Goal: Information Seeking & Learning: Learn about a topic

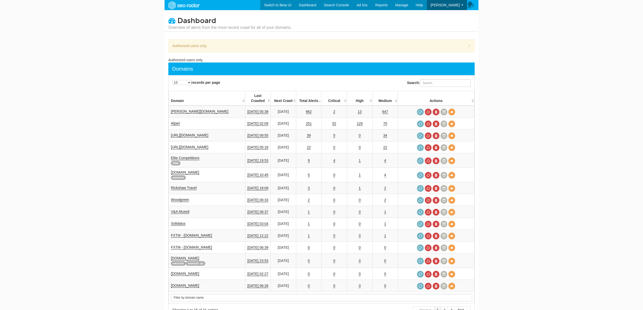
scroll to position [20, 0]
click at [173, 121] on link "Alpari" at bounding box center [175, 123] width 9 height 4
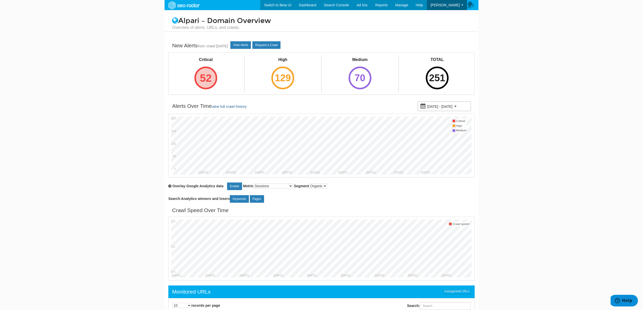
click at [208, 74] on div "52" at bounding box center [205, 78] width 23 height 23
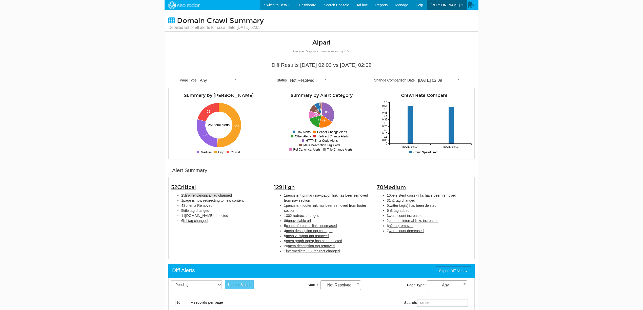
scroll to position [20, 0]
click at [215, 196] on span "link rel canonical tag changed" at bounding box center [208, 195] width 47 height 4
type input "link rel canonical tag changed"
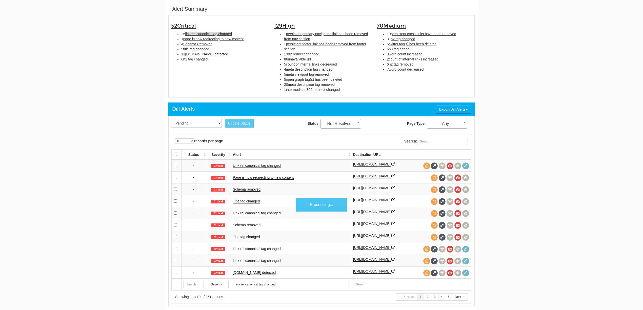
scroll to position [164, 0]
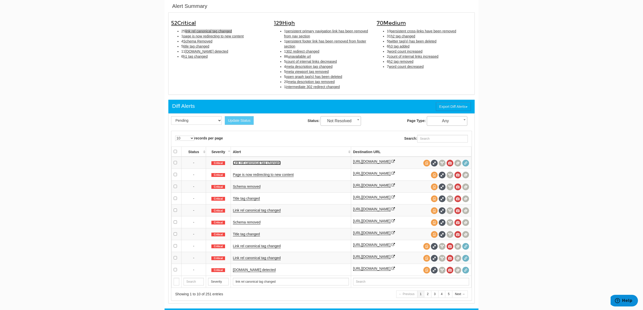
click at [270, 163] on link "Link rel canonical tag changed" at bounding box center [257, 163] width 48 height 4
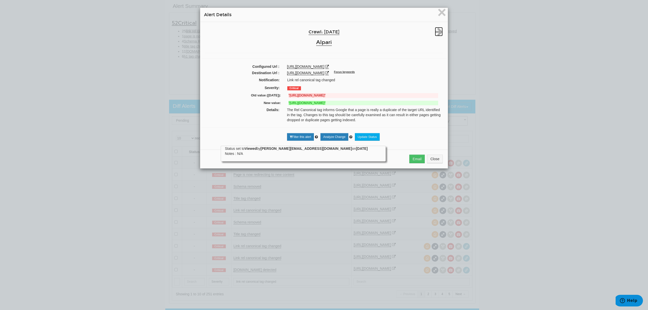
click at [436, 33] on icon at bounding box center [439, 31] width 8 height 9
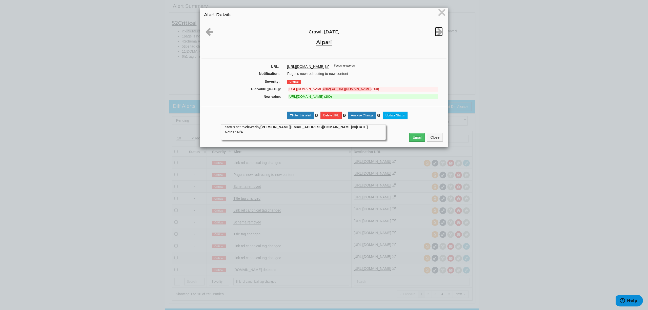
click at [436, 33] on icon at bounding box center [439, 31] width 8 height 9
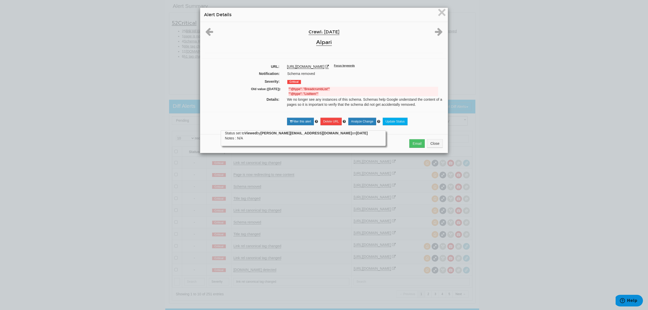
click at [214, 29] on div at bounding box center [211, 31] width 20 height 9
click at [206, 28] on icon at bounding box center [209, 31] width 8 height 9
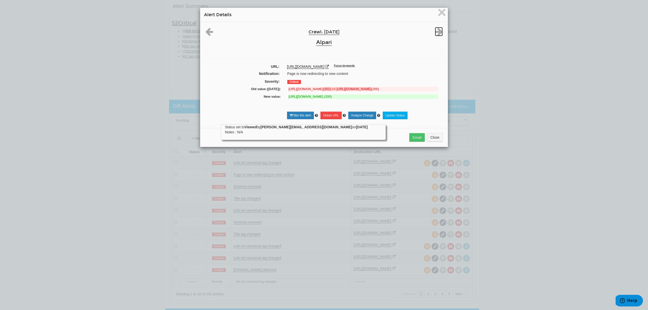
click at [438, 30] on icon at bounding box center [439, 31] width 8 height 9
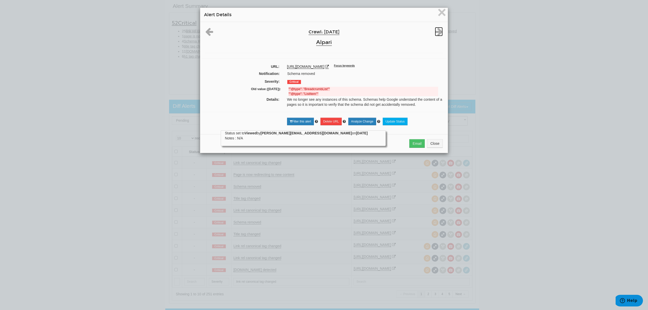
click at [438, 30] on icon at bounding box center [439, 31] width 8 height 9
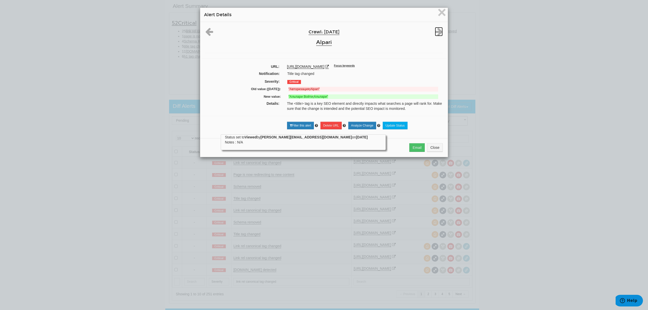
click at [438, 30] on icon at bounding box center [439, 31] width 8 height 9
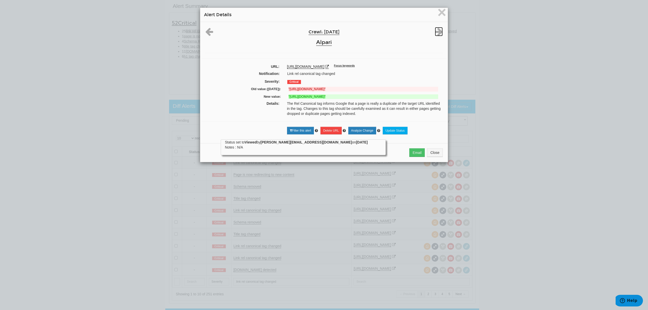
click at [438, 30] on icon at bounding box center [439, 31] width 8 height 9
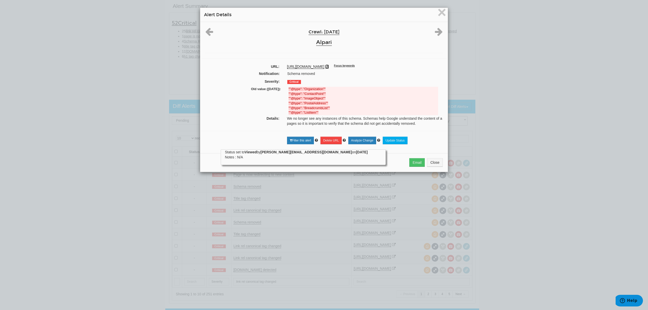
click at [325, 68] on icon at bounding box center [327, 67] width 4 height 4
drag, startPoint x: 288, startPoint y: 89, endPoint x: 321, endPoint y: 88, distance: 33.2
click at [321, 88] on strong """@type": "Organization""" at bounding box center [306, 89] width 37 height 4
copy strong "@type": "Organization"
drag, startPoint x: 320, startPoint y: 73, endPoint x: 285, endPoint y: 75, distance: 35.2
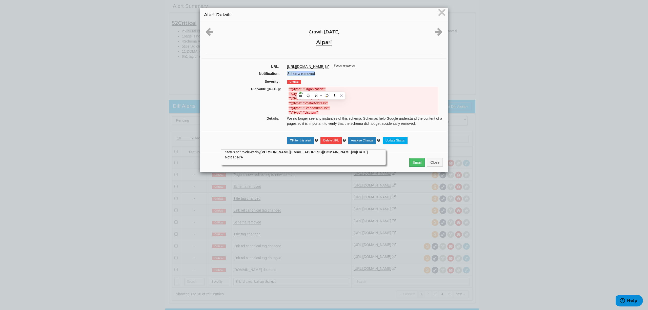
click at [285, 75] on div "Schema removed" at bounding box center [364, 73] width 162 height 5
click at [327, 77] on div "Notification: Schema removed" at bounding box center [323, 74] width 245 height 8
drag, startPoint x: 317, startPoint y: 75, endPoint x: 285, endPoint y: 73, distance: 32.4
click at [285, 73] on div "Schema removed" at bounding box center [364, 73] width 162 height 5
copy div "Schema removed"
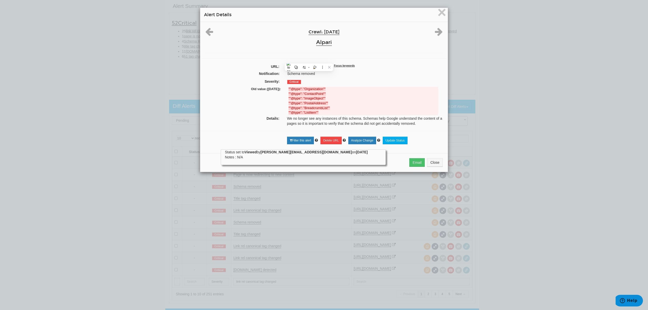
click at [345, 84] on div "Critical" at bounding box center [364, 81] width 162 height 5
drag, startPoint x: 281, startPoint y: 65, endPoint x: 316, endPoint y: 67, distance: 35.0
click at [316, 67] on div "https://alpari.com/ru/ Focus keywords" at bounding box center [364, 66] width 163 height 5
copy link "[URL][DOMAIN_NAME]"
drag, startPoint x: 317, startPoint y: 114, endPoint x: 285, endPoint y: 90, distance: 39.7
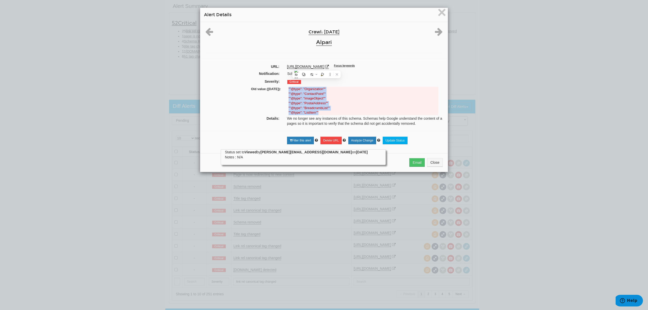
click at [285, 90] on div """@type": "Organization"" ""@type": "ContactPoint"" ""@type": "ImageObject"" ""…" at bounding box center [363, 101] width 157 height 28
copy ul """@type": "Organization"" ""@type": "ContactPoint"" ""@type": "ImageObject"" ""…"
drag, startPoint x: 324, startPoint y: 67, endPoint x: 284, endPoint y: 67, distance: 40.7
click at [284, 67] on div "https://alpari.com/ru/ Focus keywords" at bounding box center [364, 66] width 163 height 5
copy div "[URL][DOMAIN_NAME]"
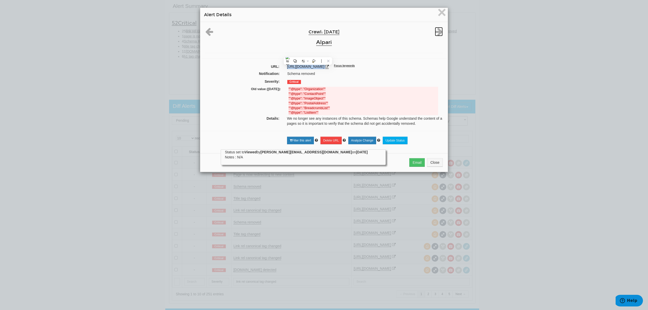
click at [438, 30] on icon at bounding box center [439, 31] width 8 height 9
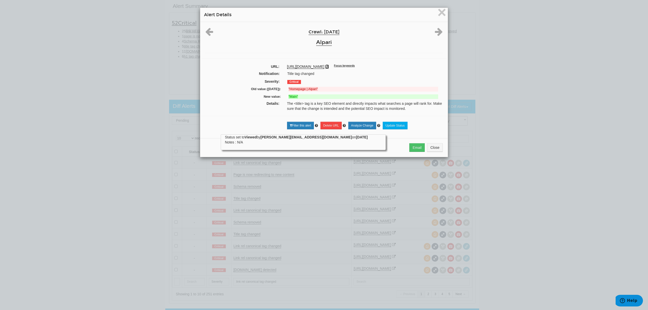
click at [325, 65] on icon at bounding box center [327, 67] width 4 height 4
drag, startPoint x: 280, startPoint y: 66, endPoint x: 316, endPoint y: 66, distance: 35.9
click at [316, 66] on div "https://alpari.com/ru/ Focus keywords" at bounding box center [364, 66] width 163 height 5
copy link "[URL][DOMAIN_NAME]"
click at [319, 89] on strong ""Домашняя страница | Alpari"" at bounding box center [310, 89] width 45 height 4
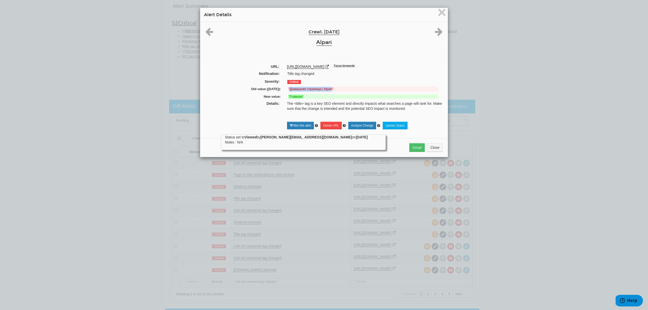
drag, startPoint x: 329, startPoint y: 90, endPoint x: 287, endPoint y: 93, distance: 42.3
click at [287, 93] on div "Old value (08/04/2025): "Домашняя страница | Alpari"" at bounding box center [323, 90] width 237 height 8
copy strong "Домашняя страница | Alpar"
drag, startPoint x: 332, startPoint y: 94, endPoint x: 319, endPoint y: 96, distance: 13.4
click at [332, 94] on div "New value: "Главная"" at bounding box center [323, 98] width 237 height 8
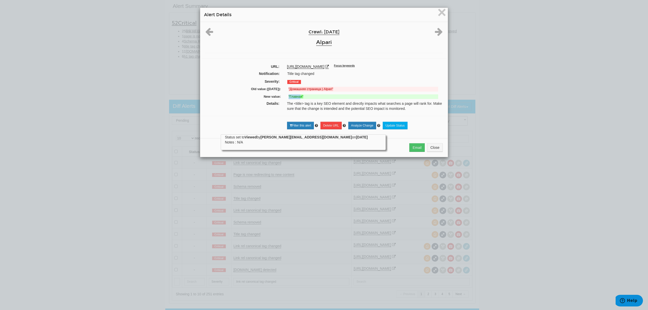
drag, startPoint x: 298, startPoint y: 96, endPoint x: 286, endPoint y: 96, distance: 12.1
click at [288, 96] on strong ""Главная"" at bounding box center [295, 97] width 15 height 4
drag, startPoint x: 299, startPoint y: 97, endPoint x: 287, endPoint y: 98, distance: 11.9
click at [288, 98] on strong ""Главная"" at bounding box center [295, 97] width 15 height 4
copy strong "Главная"
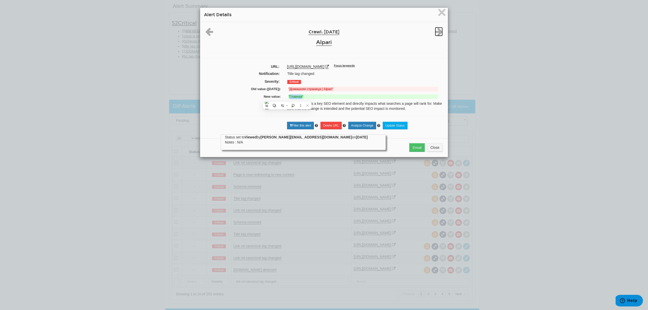
click at [435, 32] on icon at bounding box center [439, 31] width 8 height 9
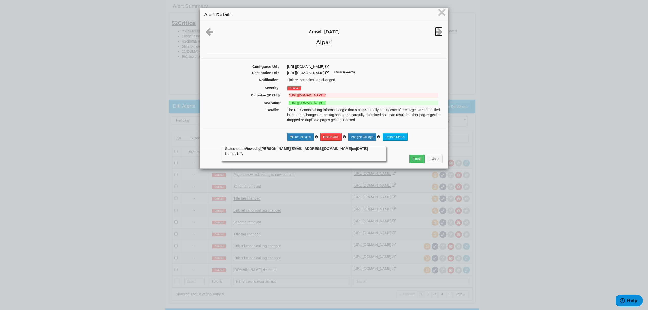
click at [435, 32] on icon at bounding box center [439, 31] width 8 height 9
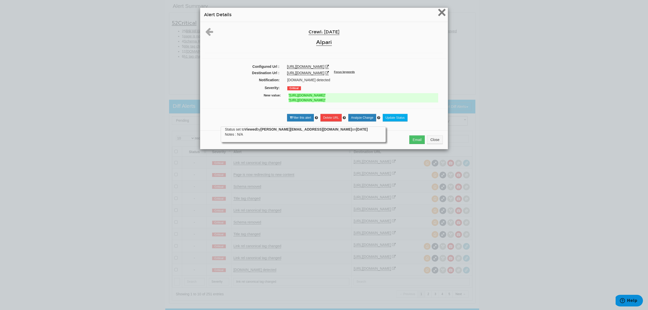
click at [440, 13] on span "×" at bounding box center [441, 12] width 9 height 17
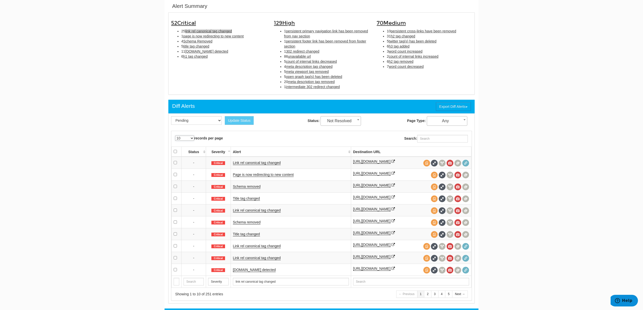
click at [189, 139] on select "10 25 50 100 500 1000" at bounding box center [184, 138] width 19 height 5
select select "1000"
click at [175, 136] on select "10 25 50 100 500 1000" at bounding box center [184, 138] width 19 height 5
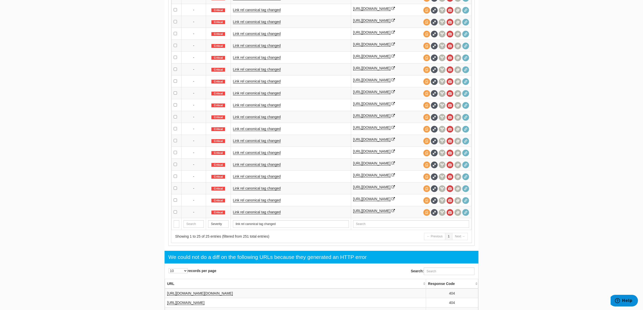
scroll to position [198, 0]
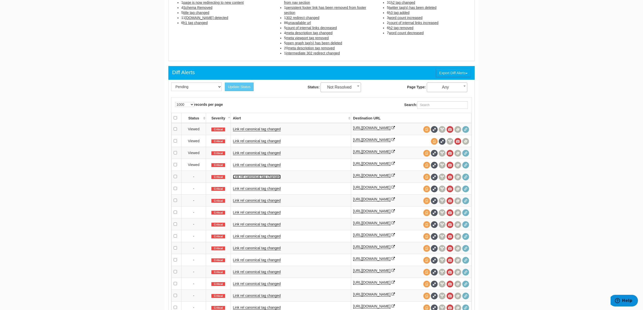
click at [257, 177] on link "Link rel canonical tag changed" at bounding box center [257, 177] width 48 height 4
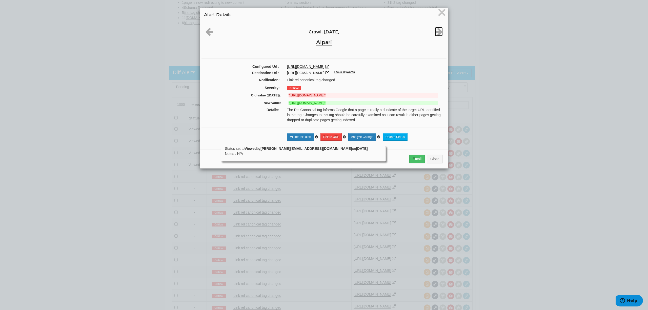
click at [436, 33] on icon at bounding box center [439, 31] width 8 height 9
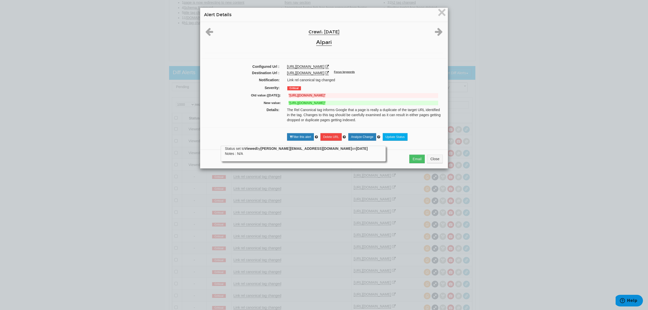
click at [436, 33] on icon at bounding box center [439, 31] width 8 height 9
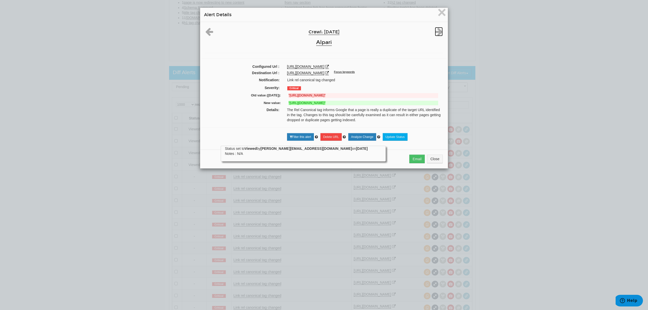
click at [436, 33] on icon at bounding box center [439, 31] width 8 height 9
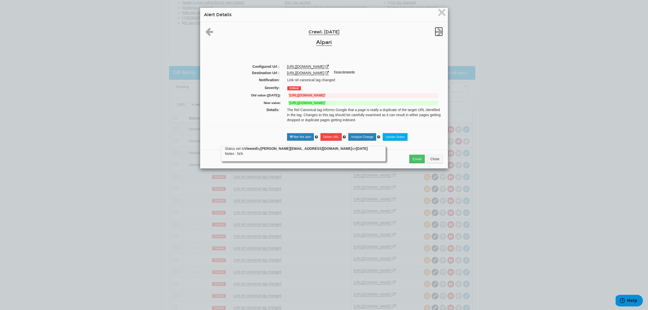
click at [436, 33] on icon at bounding box center [439, 31] width 8 height 9
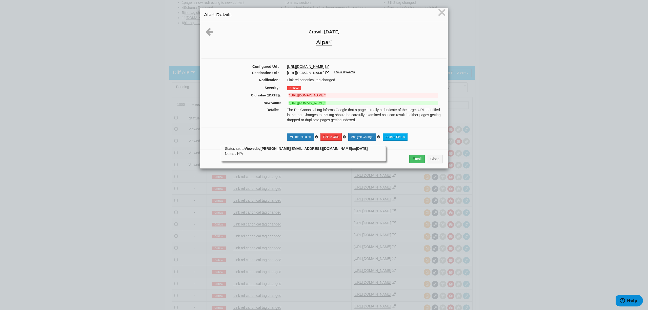
click at [436, 33] on div "Crawl: 08/11/2025 Alpari" at bounding box center [323, 37] width 245 height 21
click at [439, 19] on span "×" at bounding box center [441, 12] width 9 height 17
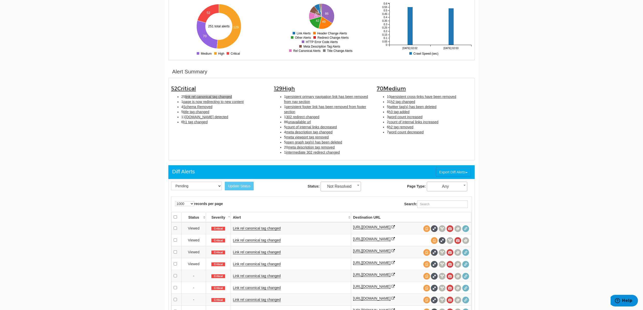
scroll to position [97, 0]
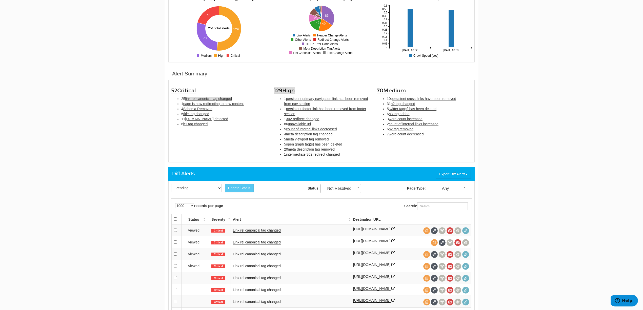
click at [286, 91] on span "High" at bounding box center [288, 90] width 13 height 7
type input "High"
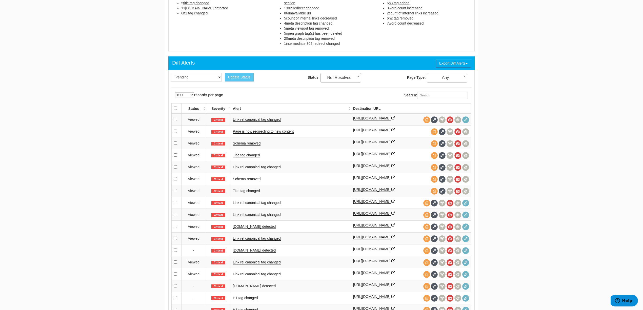
scroll to position [333, 0]
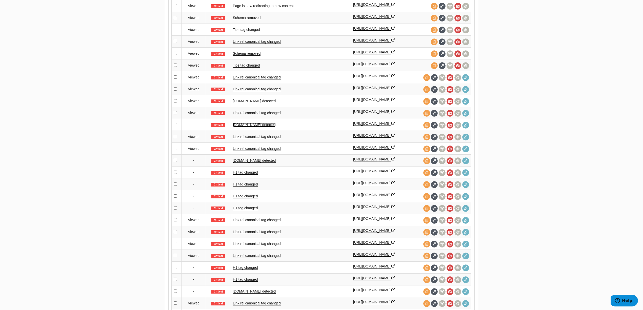
click at [257, 127] on link "[DOMAIN_NAME] detected" at bounding box center [254, 125] width 43 height 4
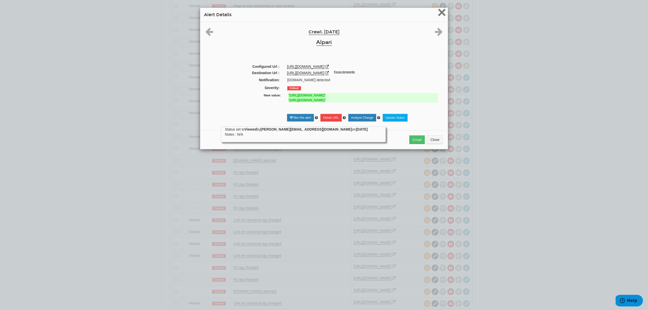
click at [437, 15] on span "×" at bounding box center [441, 12] width 9 height 17
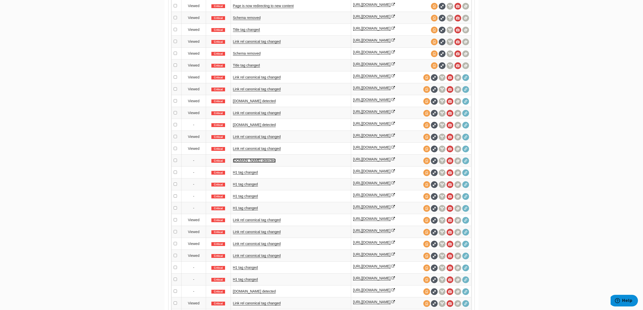
click at [248, 163] on link "[DOMAIN_NAME] detected" at bounding box center [254, 160] width 43 height 4
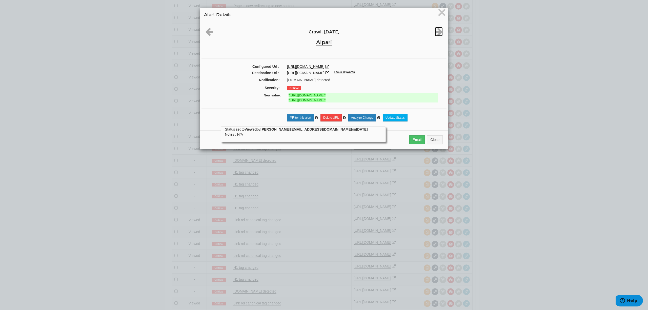
click at [438, 33] on icon at bounding box center [439, 31] width 8 height 9
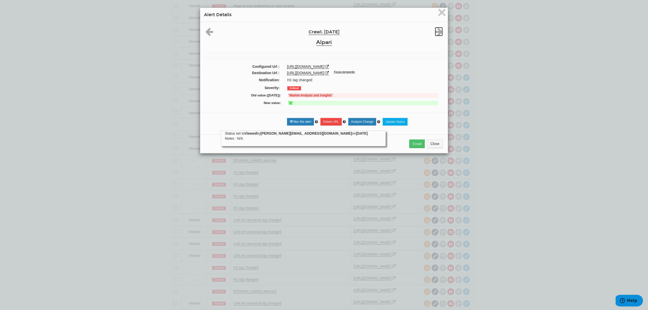
click at [438, 33] on icon at bounding box center [439, 31] width 8 height 9
click at [208, 30] on icon at bounding box center [209, 31] width 8 height 9
click at [329, 73] on icon at bounding box center [327, 73] width 4 height 4
click at [435, 28] on icon at bounding box center [439, 31] width 8 height 9
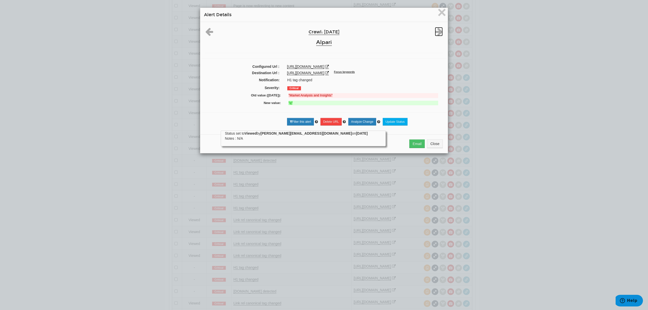
click at [435, 28] on icon at bounding box center [439, 31] width 8 height 9
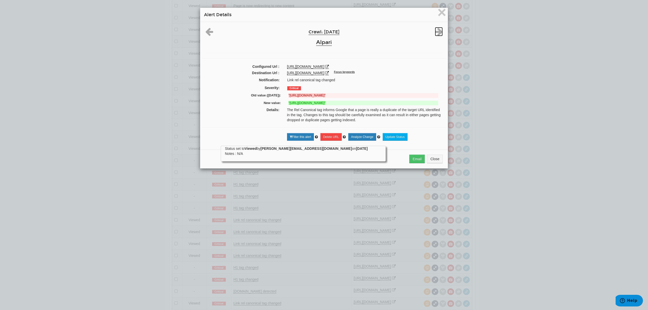
click at [435, 28] on icon at bounding box center [439, 31] width 8 height 9
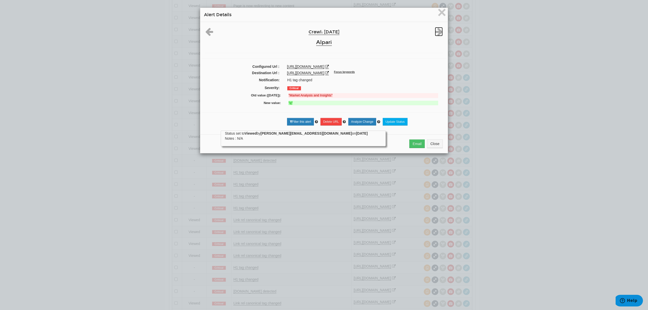
click at [435, 28] on icon at bounding box center [439, 31] width 8 height 9
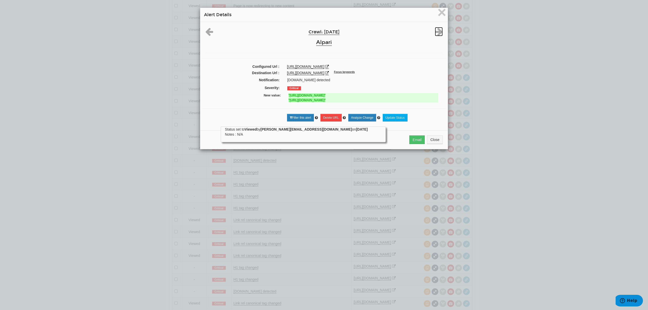
click at [435, 28] on icon at bounding box center [439, 31] width 8 height 9
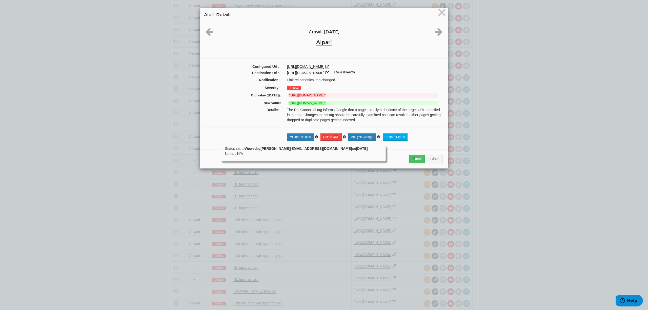
click at [435, 28] on icon at bounding box center [439, 31] width 8 height 9
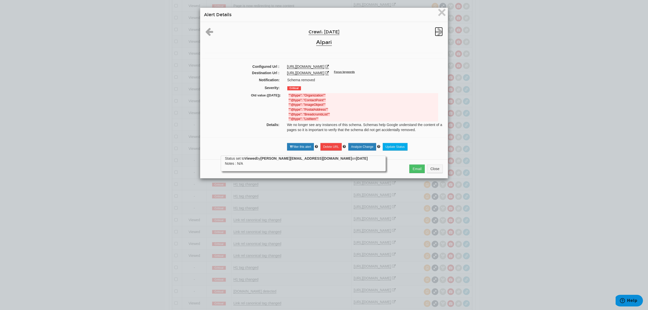
click at [435, 28] on icon at bounding box center [439, 31] width 8 height 9
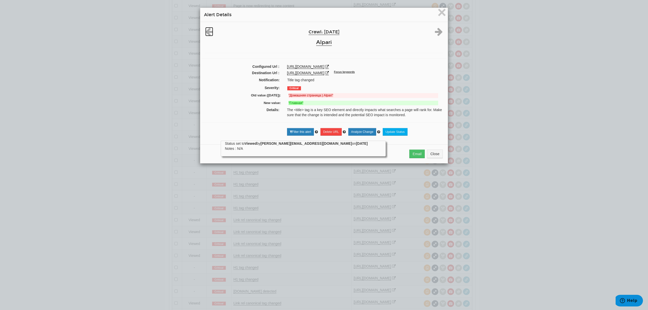
click at [205, 34] on icon at bounding box center [209, 31] width 8 height 9
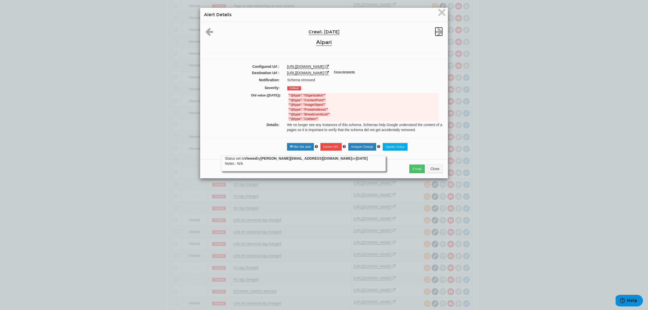
click at [435, 29] on icon at bounding box center [439, 31] width 8 height 9
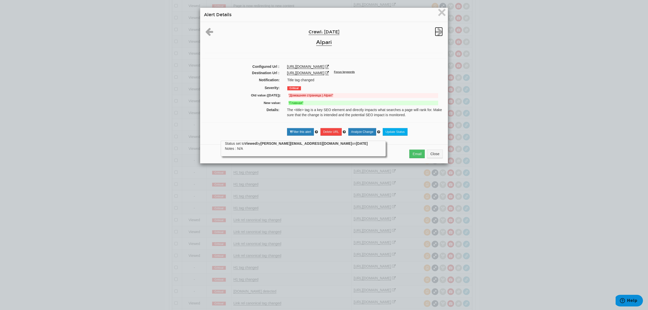
click at [438, 31] on icon at bounding box center [439, 31] width 8 height 9
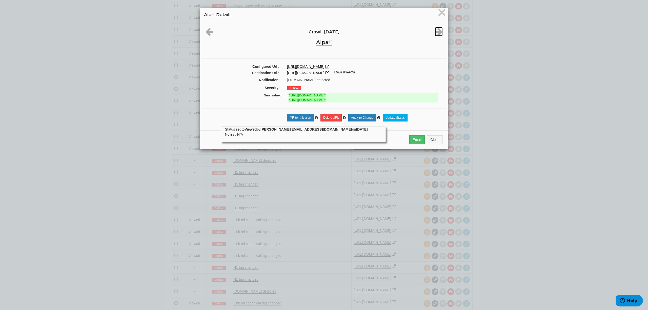
click at [438, 31] on icon at bounding box center [439, 31] width 8 height 9
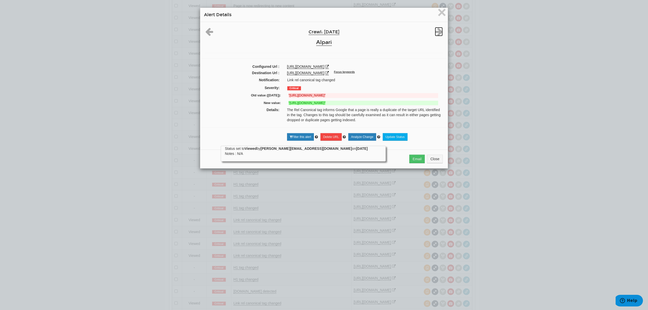
click at [438, 31] on icon at bounding box center [439, 31] width 8 height 9
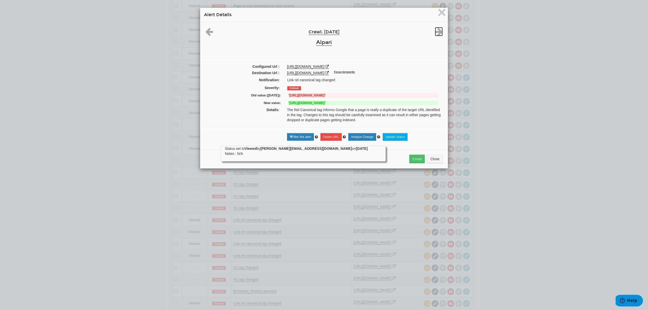
click at [438, 31] on icon at bounding box center [439, 31] width 8 height 9
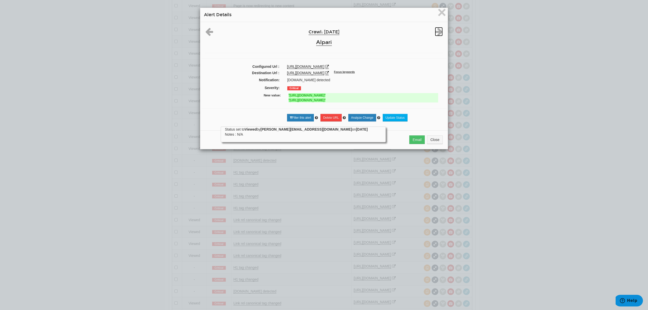
click at [438, 31] on icon at bounding box center [439, 31] width 8 height 9
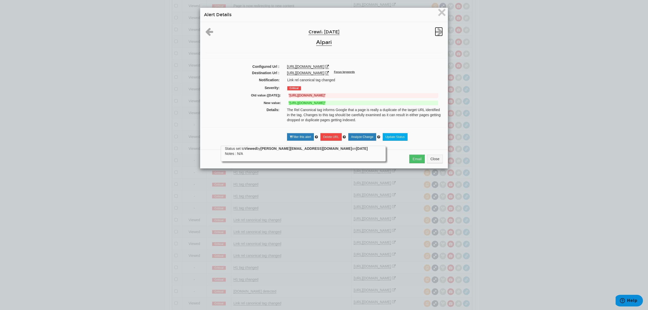
click at [438, 31] on icon at bounding box center [439, 31] width 8 height 9
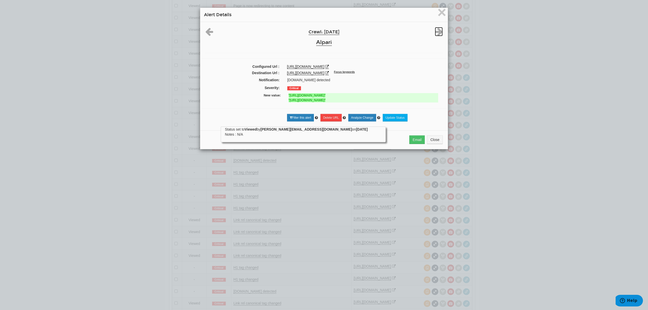
click at [438, 31] on icon at bounding box center [439, 31] width 8 height 9
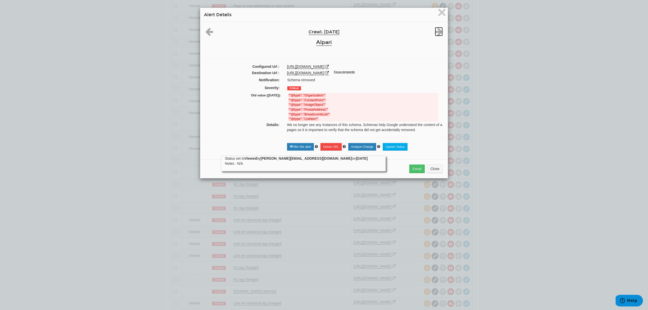
click at [438, 31] on icon at bounding box center [439, 31] width 8 height 9
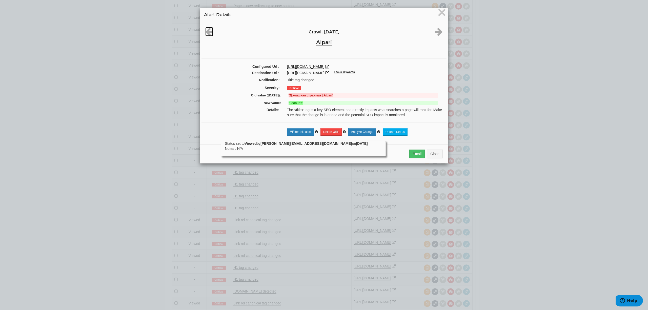
click at [205, 31] on icon at bounding box center [209, 31] width 8 height 9
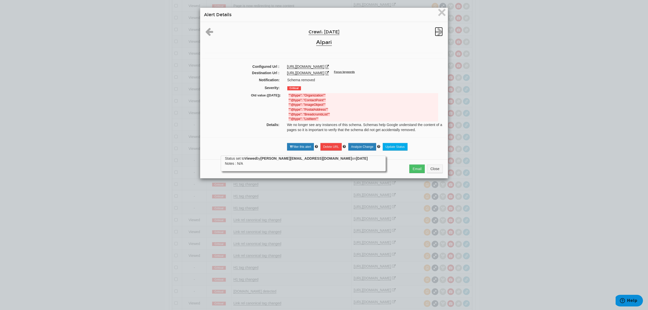
click at [436, 30] on icon at bounding box center [439, 31] width 8 height 9
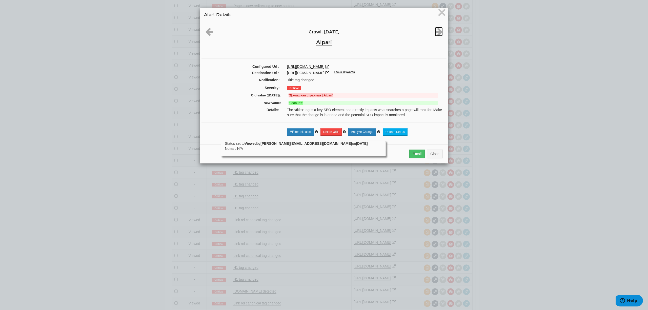
click at [436, 30] on icon at bounding box center [439, 31] width 8 height 9
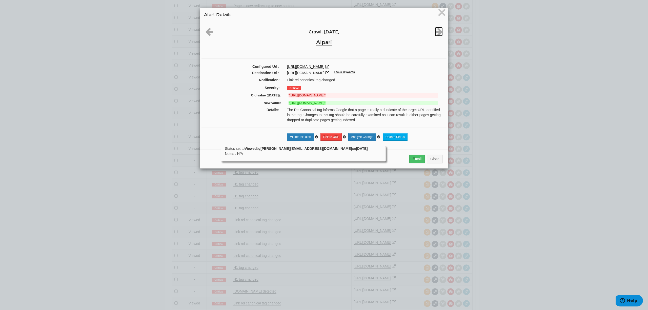
click at [436, 30] on icon at bounding box center [439, 31] width 8 height 9
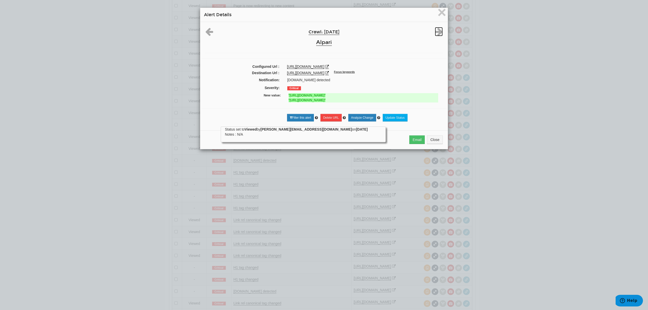
click at [436, 30] on icon at bounding box center [439, 31] width 8 height 9
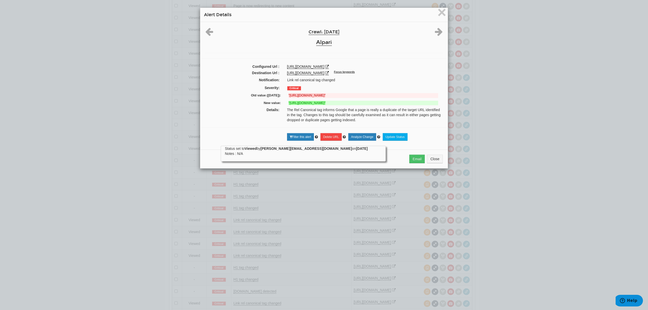
click at [436, 30] on icon at bounding box center [439, 31] width 8 height 9
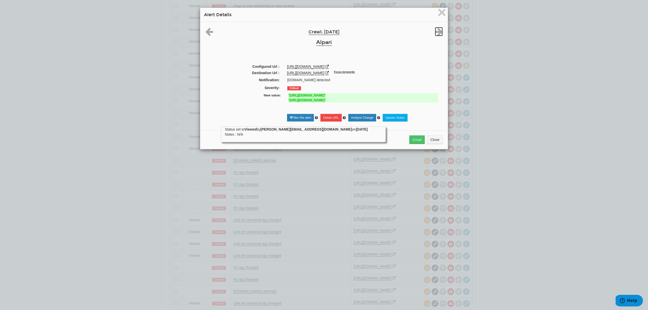
click at [436, 30] on icon at bounding box center [439, 31] width 8 height 9
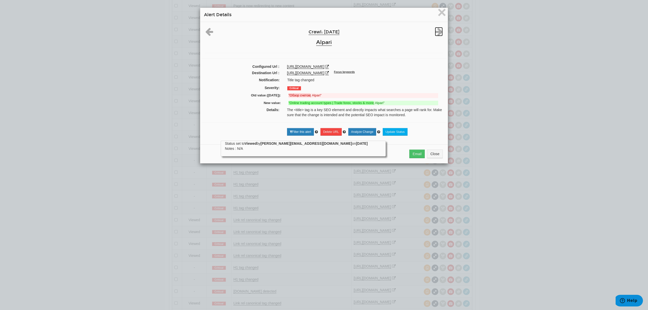
click at [436, 30] on icon at bounding box center [439, 31] width 8 height 9
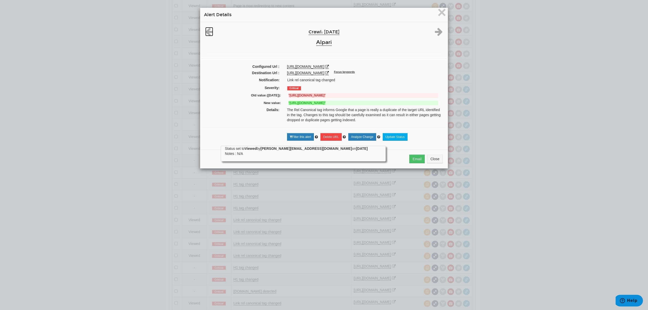
click at [205, 35] on icon at bounding box center [209, 31] width 8 height 9
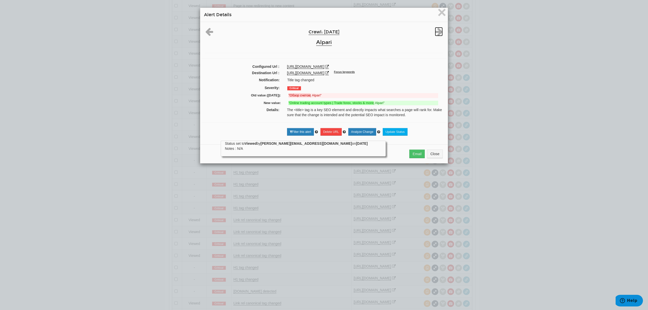
click at [437, 29] on icon at bounding box center [439, 31] width 8 height 9
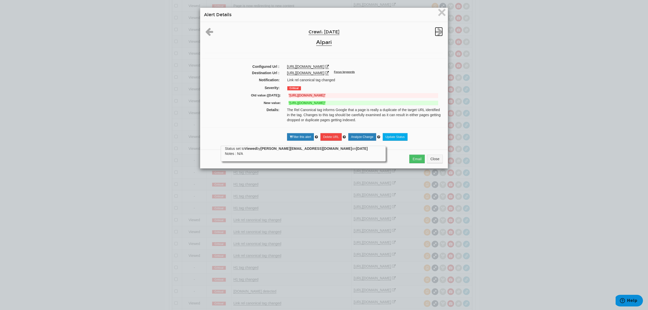
click at [437, 29] on icon at bounding box center [439, 31] width 8 height 9
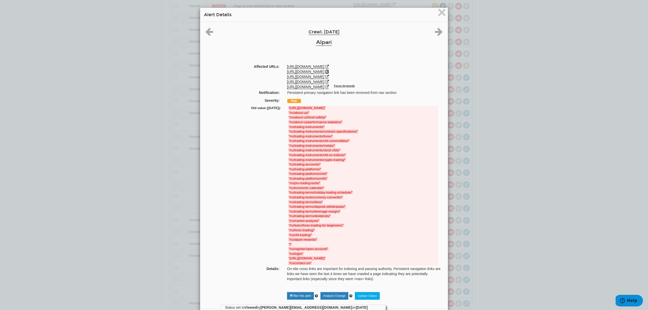
click at [325, 72] on icon at bounding box center [327, 72] width 4 height 4
click at [435, 31] on icon at bounding box center [439, 31] width 8 height 9
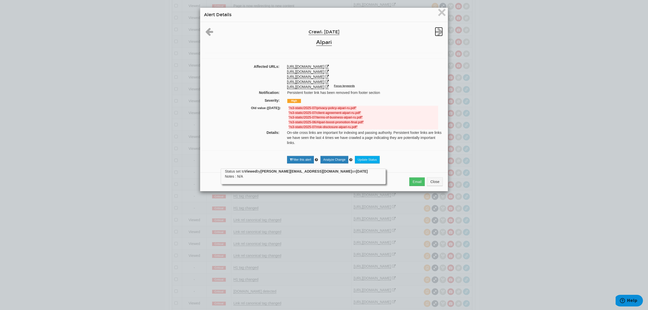
click at [435, 31] on icon at bounding box center [439, 31] width 8 height 9
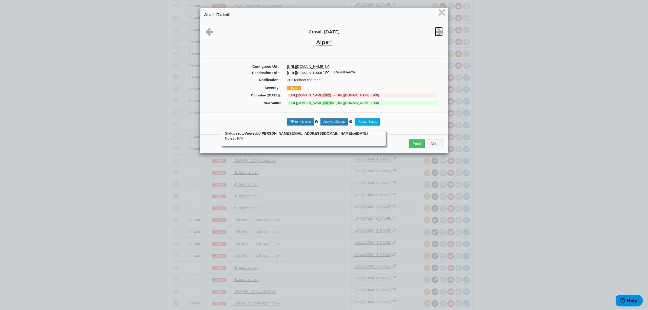
click at [435, 31] on icon at bounding box center [439, 31] width 8 height 9
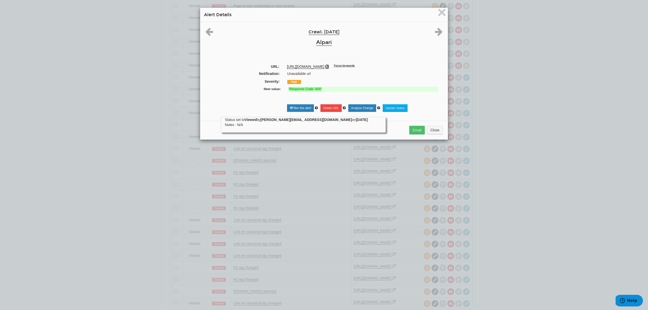
click at [329, 67] on icon at bounding box center [327, 67] width 4 height 4
click at [430, 35] on div at bounding box center [436, 31] width 20 height 9
click at [438, 31] on icon at bounding box center [439, 31] width 8 height 9
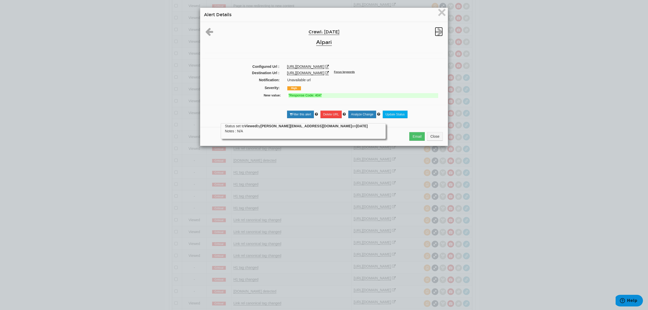
click at [438, 31] on icon at bounding box center [439, 31] width 8 height 9
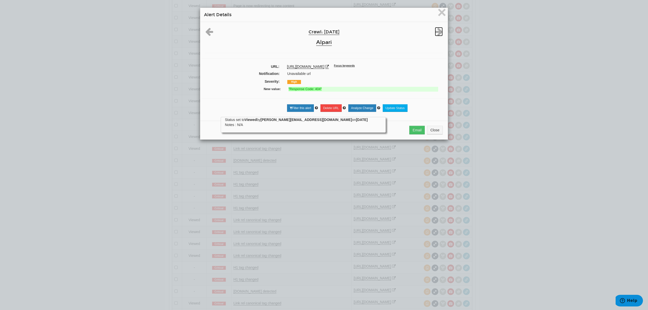
click at [438, 31] on icon at bounding box center [439, 31] width 8 height 9
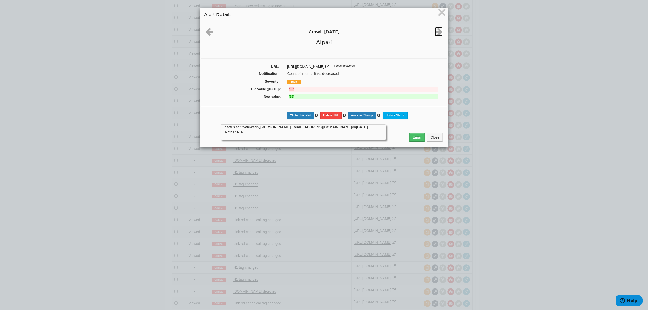
click at [438, 31] on icon at bounding box center [439, 31] width 8 height 9
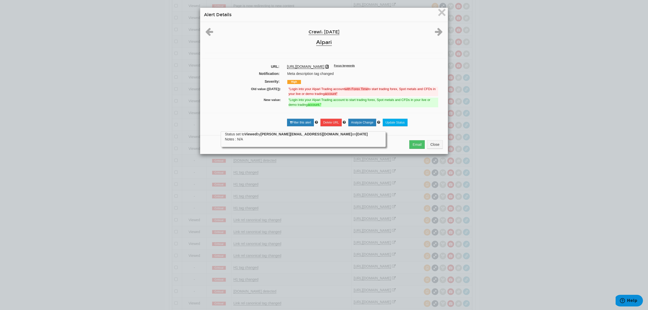
click at [326, 66] on icon at bounding box center [327, 67] width 4 height 4
drag, startPoint x: 336, startPoint y: 72, endPoint x: 283, endPoint y: 73, distance: 53.9
click at [283, 73] on div "Meta description tag changed" at bounding box center [364, 73] width 162 height 5
click at [390, 65] on div "https://alpari.com/ru/login/ Focus keywords" at bounding box center [365, 66] width 156 height 5
click at [435, 32] on icon at bounding box center [439, 31] width 8 height 9
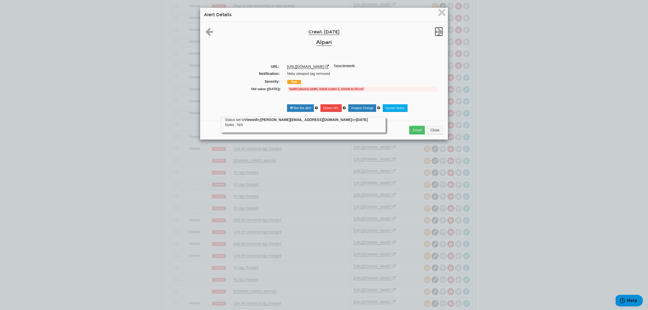
click at [435, 32] on icon at bounding box center [439, 31] width 8 height 9
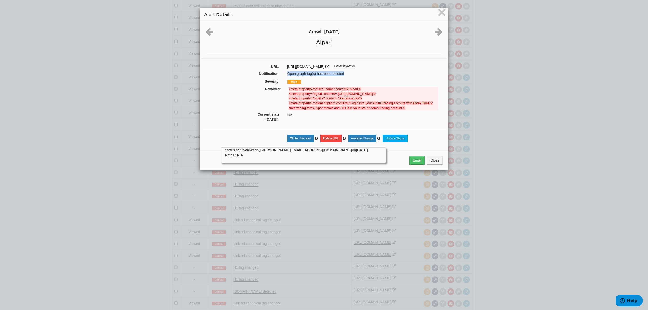
drag, startPoint x: 347, startPoint y: 74, endPoint x: 282, endPoint y: 76, distance: 65.1
click at [283, 76] on div "Open graph tag(s) has been deleted" at bounding box center [364, 73] width 162 height 5
click at [288, 74] on div "Open graph tag(s) has been deleted" at bounding box center [364, 73] width 162 height 5
drag, startPoint x: 344, startPoint y: 74, endPoint x: 278, endPoint y: 75, distance: 66.0
click at [278, 75] on div "Notification: Open graph tag(s) has been deleted" at bounding box center [323, 74] width 245 height 8
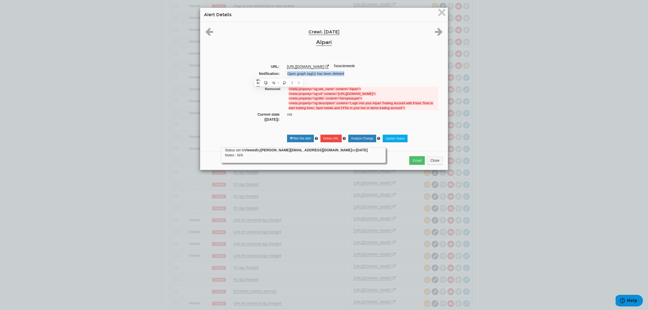
copy div "Open graph tag(s) has been deleted"
drag, startPoint x: 283, startPoint y: 64, endPoint x: 325, endPoint y: 68, distance: 42.1
click at [325, 68] on div "https://alpari.com/ru/login/ Focus keywords" at bounding box center [364, 66] width 163 height 5
copy link "[URL][DOMAIN_NAME]"
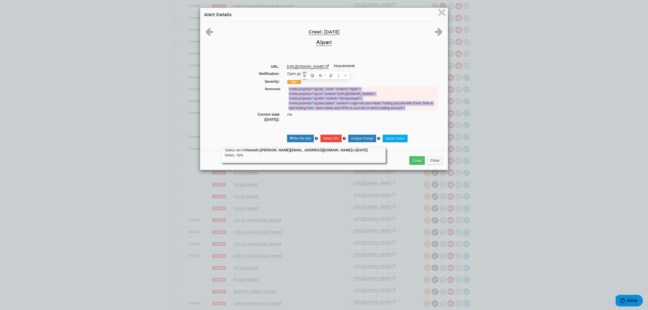
drag, startPoint x: 285, startPoint y: 90, endPoint x: 424, endPoint y: 109, distance: 140.7
click at [424, 109] on div "<meta property="og:site_name" content="Alpari"> <meta property="og:url" content…" at bounding box center [363, 99] width 157 height 24
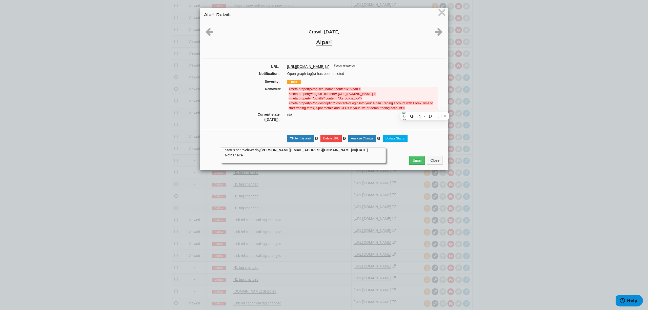
click at [367, 76] on div "Open graph tag(s) has been deleted" at bounding box center [364, 73] width 162 height 5
click at [329, 67] on icon at bounding box center [327, 67] width 4 height 4
click at [438, 32] on icon at bounding box center [439, 31] width 8 height 9
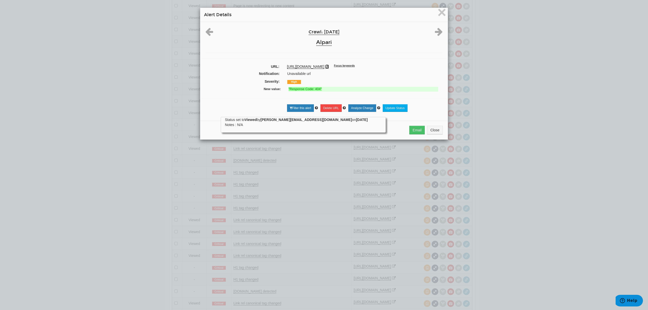
click at [329, 66] on icon at bounding box center [327, 67] width 4 height 4
click at [437, 28] on icon at bounding box center [439, 31] width 8 height 9
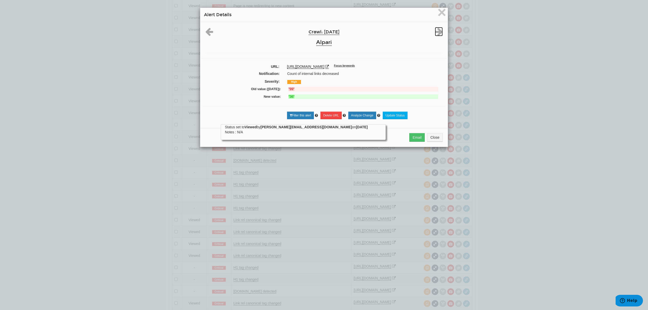
click at [437, 28] on icon at bounding box center [439, 31] width 8 height 9
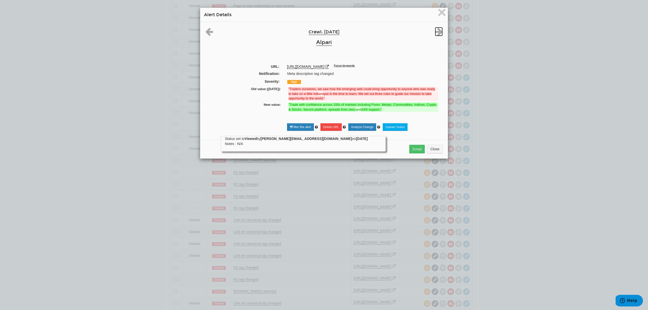
click at [437, 28] on icon at bounding box center [439, 31] width 8 height 9
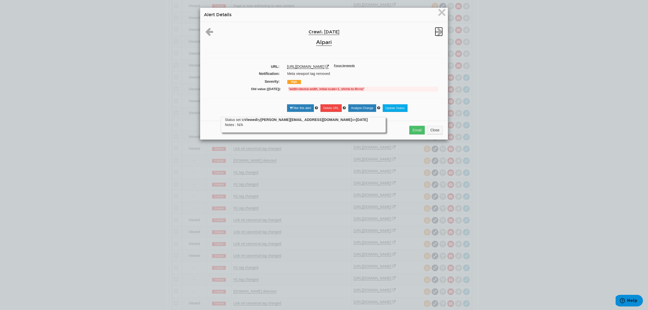
click at [437, 28] on icon at bounding box center [439, 31] width 8 height 9
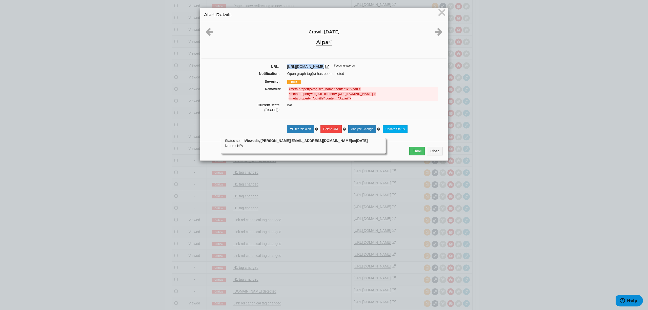
drag, startPoint x: 283, startPoint y: 66, endPoint x: 310, endPoint y: 64, distance: 26.9
click at [310, 64] on div "Crawl: 08/11/2025 Alpari URL: https://alpari.com/ru/ Focus keywords Notificatio…" at bounding box center [323, 80] width 247 height 116
click at [300, 53] on hr at bounding box center [323, 53] width 237 height 1
drag, startPoint x: 283, startPoint y: 66, endPoint x: 316, endPoint y: 64, distance: 32.4
click at [316, 64] on div "Crawl: 08/11/2025 Alpari URL: https://alpari.com/ru/ Focus keywords Notificatio…" at bounding box center [323, 80] width 247 height 116
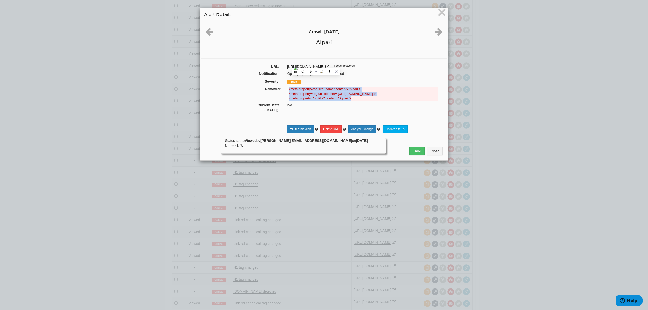
drag, startPoint x: 352, startPoint y: 98, endPoint x: 282, endPoint y: 89, distance: 70.9
click at [285, 89] on div "<meta property="og:site_name" content="Alpari"> <meta property="og:url" content…" at bounding box center [363, 94] width 157 height 14
click at [436, 28] on icon at bounding box center [439, 31] width 8 height 9
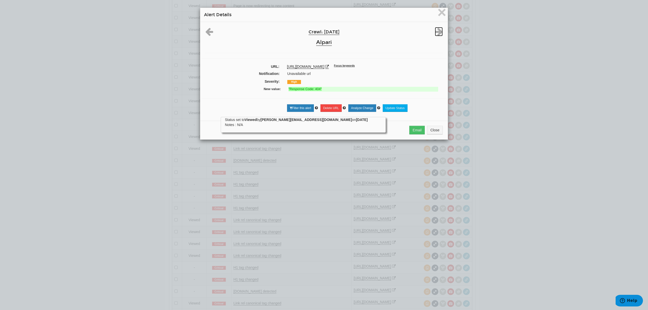
click at [436, 28] on icon at bounding box center [439, 31] width 8 height 9
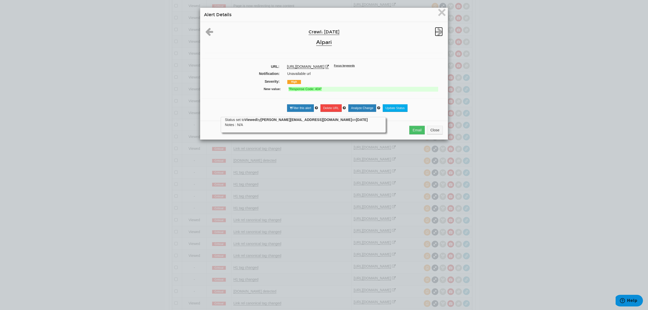
click at [436, 28] on icon at bounding box center [439, 31] width 8 height 9
drag, startPoint x: 280, startPoint y: 67, endPoint x: 372, endPoint y: 66, distance: 91.8
click at [372, 66] on div "URL: https://alpari.com/ru/converter/uah-rub/?sum=undefined Focus keywords" at bounding box center [323, 67] width 245 height 6
click at [437, 6] on span "×" at bounding box center [441, 12] width 9 height 17
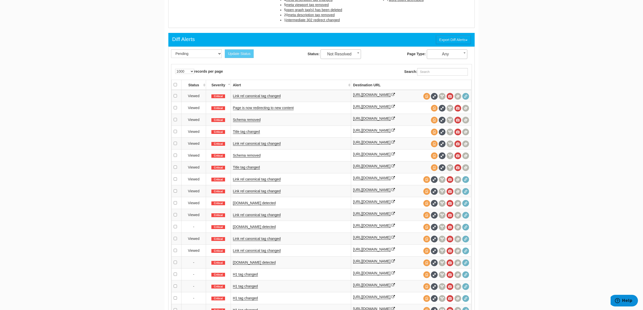
scroll to position [0, 0]
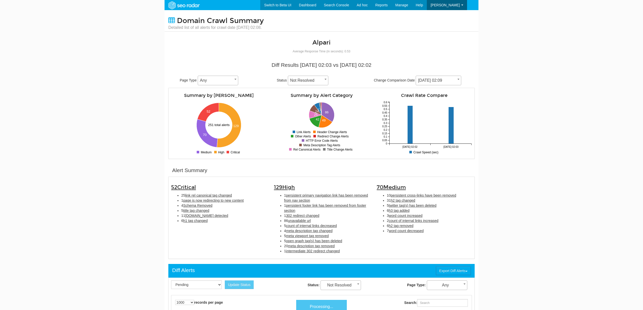
select select "1000"
click at [287, 187] on span "High" at bounding box center [288, 187] width 13 height 7
type input "High"
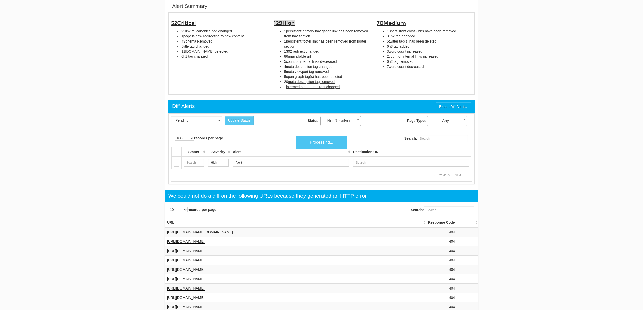
scroll to position [0, 0]
click at [180, 210] on select "10 25 50 100" at bounding box center [177, 209] width 19 height 5
click at [286, 23] on span "High" at bounding box center [288, 23] width 13 height 7
click at [191, 138] on select "10 25 50 100 500 1000" at bounding box center [184, 138] width 19 height 5
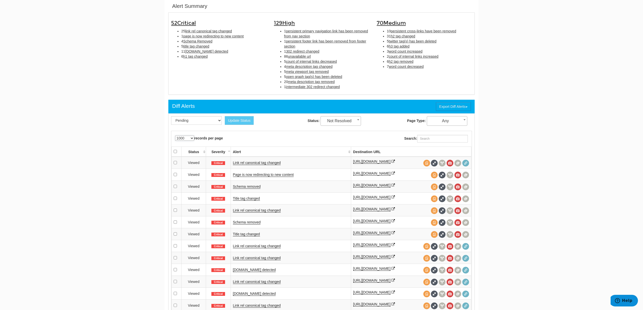
click at [175, 136] on select "10 25 50 100 500 1000" at bounding box center [184, 138] width 19 height 5
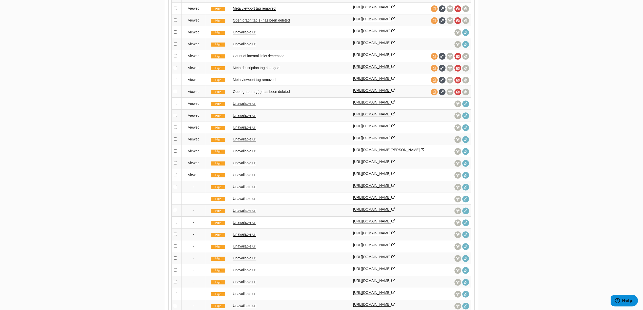
scroll to position [1079, 0]
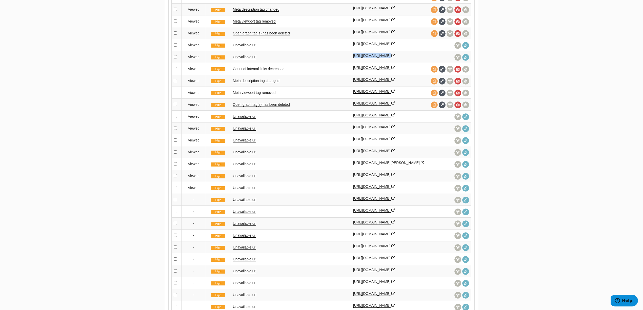
drag, startPoint x: 422, startPoint y: 90, endPoint x: 353, endPoint y: 90, distance: 69.3
click at [353, 63] on td "[URL][DOMAIN_NAME]" at bounding box center [411, 57] width 120 height 12
copy div "[URL][DOMAIN_NAME]"
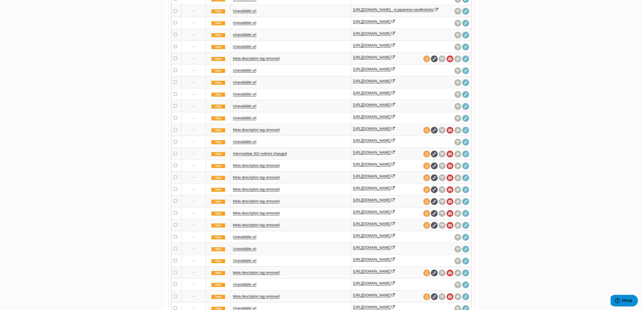
scroll to position [1585, 0]
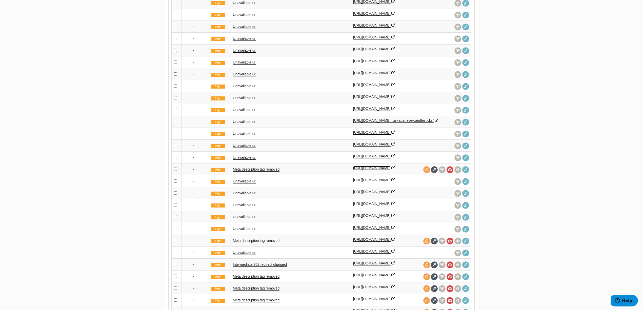
click at [361, 170] on link "[URL][DOMAIN_NAME]" at bounding box center [371, 168] width 37 height 4
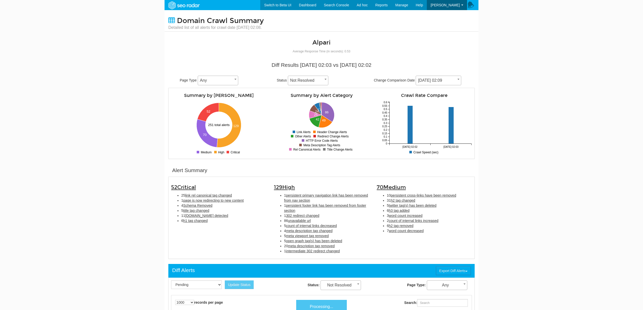
select select "1000"
click at [285, 184] on span "High" at bounding box center [288, 187] width 13 height 7
type input "High"
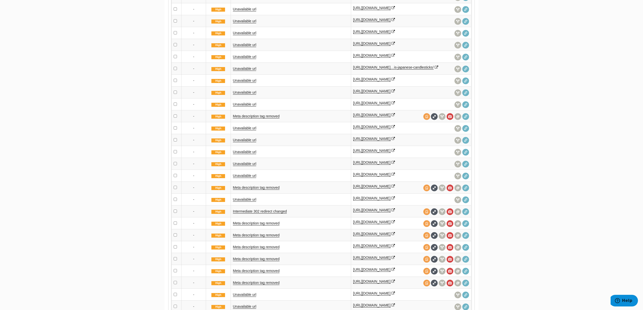
scroll to position [1027, 0]
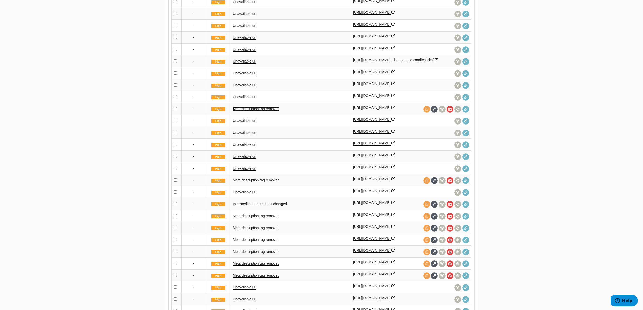
click at [266, 111] on link "Meta description tag removed" at bounding box center [256, 109] width 47 height 4
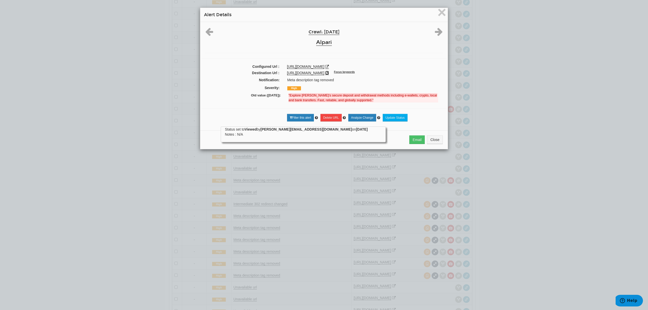
click at [329, 73] on icon at bounding box center [327, 73] width 4 height 4
drag, startPoint x: 334, startPoint y: 80, endPoint x: 284, endPoint y: 80, distance: 50.1
click at [284, 80] on div "Meta description tag removed" at bounding box center [364, 79] width 162 height 5
copy div "Meta description tag removed"
drag, startPoint x: 292, startPoint y: 97, endPoint x: 286, endPoint y: 97, distance: 5.3
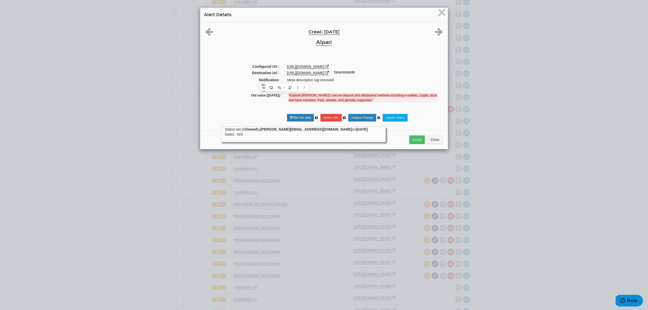
click at [292, 97] on strong ""Explore [PERSON_NAME]’s secure deposit and withdrawal methods including e-wall…" at bounding box center [362, 97] width 148 height 9
drag, startPoint x: 288, startPoint y: 95, endPoint x: 355, endPoint y: 100, distance: 67.2
click at [355, 100] on strong ""Explore [PERSON_NAME]’s secure deposit and withdrawal methods including e-wall…" at bounding box center [362, 97] width 148 height 9
copy strong "Explore [PERSON_NAME]’s secure deposit and withdrawal methods including e-walle…"
drag, startPoint x: 283, startPoint y: 72, endPoint x: 371, endPoint y: 74, distance: 88.8
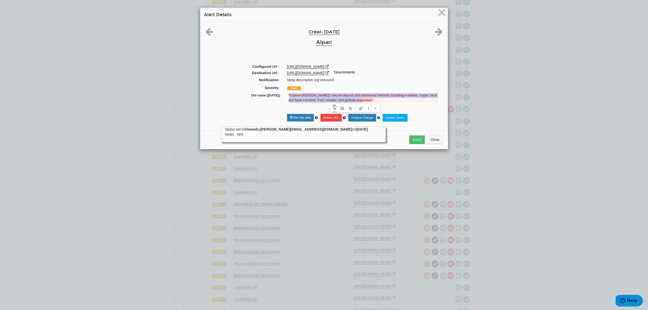
click at [371, 74] on div "[URL][DOMAIN_NAME] Focus keywords" at bounding box center [364, 72] width 163 height 5
copy link "[URL][DOMAIN_NAME]"
click at [436, 31] on icon at bounding box center [439, 31] width 8 height 9
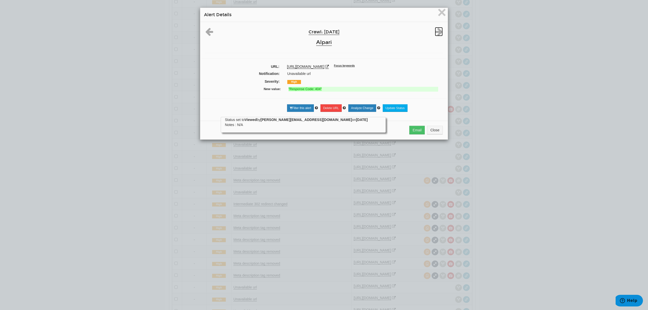
click at [436, 31] on icon at bounding box center [439, 31] width 8 height 9
click at [440, 11] on span "×" at bounding box center [441, 12] width 9 height 17
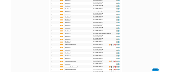
scroll to position [994, 0]
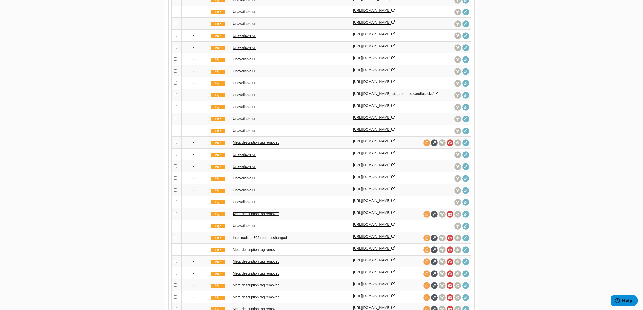
click at [264, 216] on link "Meta description tag removed" at bounding box center [256, 214] width 47 height 4
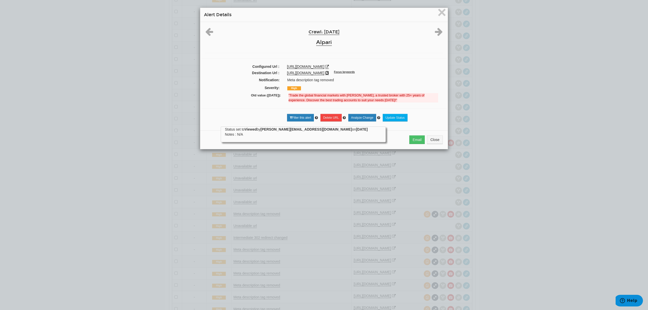
click at [329, 72] on icon at bounding box center [327, 73] width 4 height 4
drag, startPoint x: 287, startPoint y: 96, endPoint x: 359, endPoint y: 100, distance: 72.2
click at [359, 100] on strong ""Trade the global financial markets with [PERSON_NAME], a trusted broker with 2…" at bounding box center [356, 97] width 136 height 9
copy strong "Trade the global financial markets with [PERSON_NAME], a trusted broker with 25…"
drag, startPoint x: 279, startPoint y: 72, endPoint x: 345, endPoint y: 74, distance: 66.3
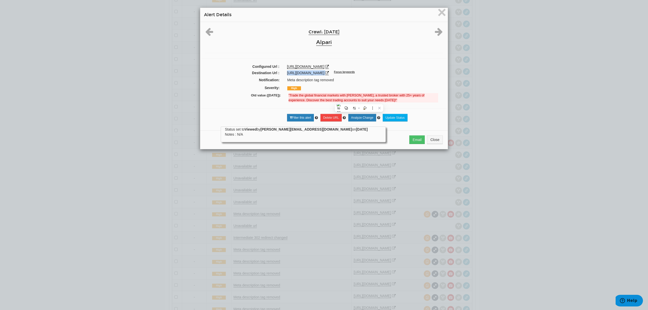
click at [345, 74] on div "Destination Url : [URL][DOMAIN_NAME] Focus keywords" at bounding box center [323, 73] width 245 height 6
copy div "[URL][DOMAIN_NAME]"
click at [435, 30] on icon at bounding box center [439, 31] width 8 height 9
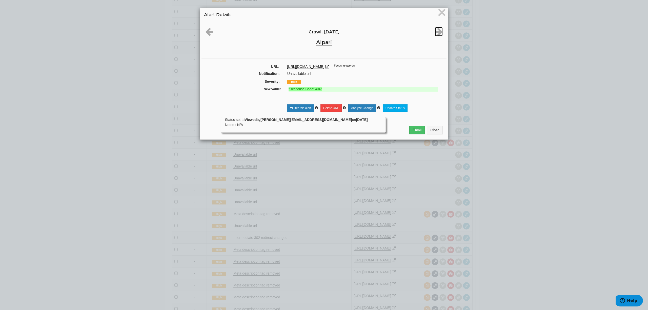
click at [436, 30] on icon at bounding box center [439, 31] width 8 height 9
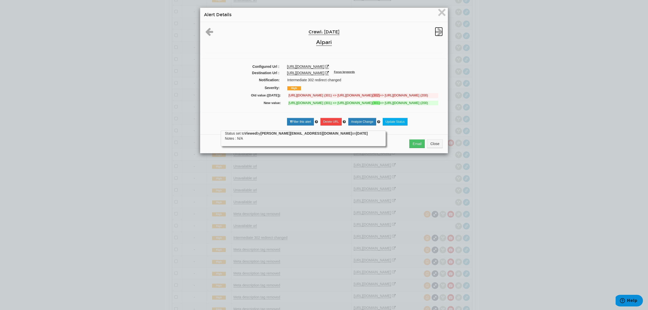
click at [436, 30] on icon at bounding box center [439, 31] width 8 height 9
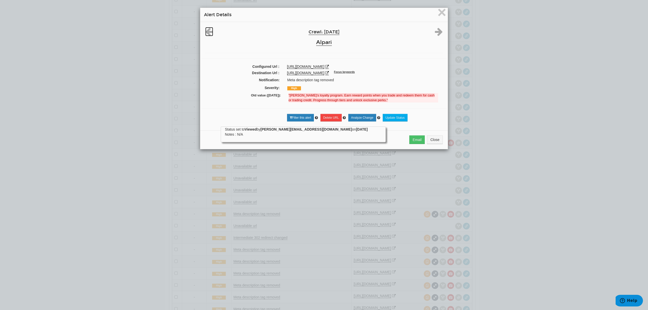
click at [207, 31] on icon at bounding box center [209, 31] width 8 height 9
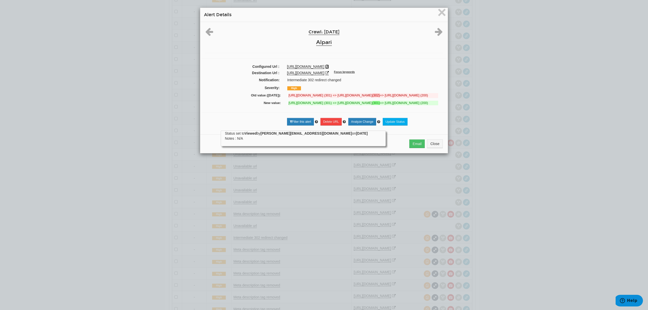
click at [325, 65] on icon at bounding box center [327, 67] width 4 height 4
drag, startPoint x: 328, startPoint y: 65, endPoint x: 284, endPoint y: 66, distance: 44.0
click at [287, 66] on div "[URL][DOMAIN_NAME]" at bounding box center [365, 66] width 156 height 5
copy div "[URL][DOMAIN_NAME]"
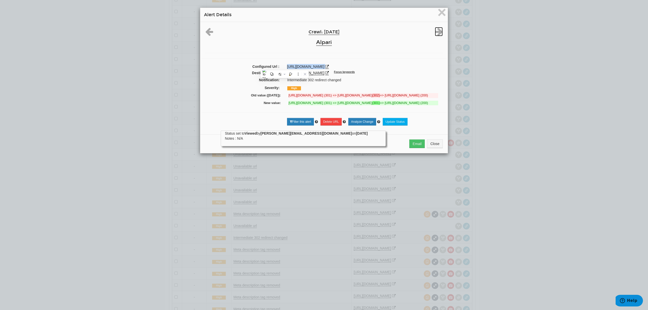
click at [437, 32] on icon at bounding box center [439, 31] width 8 height 9
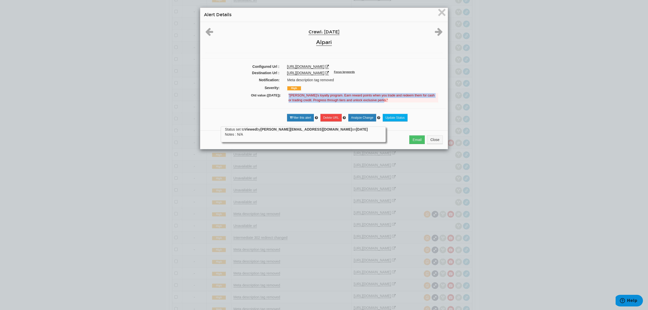
drag, startPoint x: 286, startPoint y: 94, endPoint x: 370, endPoint y: 102, distance: 83.6
click at [370, 102] on strong ""[PERSON_NAME]’s loyalty program. Earn reward points when you trade and redeem …" at bounding box center [361, 97] width 146 height 9
copy strong ""[PERSON_NAME]’s loyalty program. Earn reward points when you trade and redeem …"
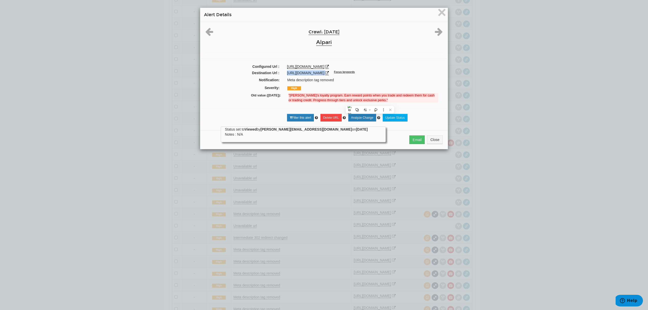
drag, startPoint x: 348, startPoint y: 74, endPoint x: 283, endPoint y: 74, distance: 64.8
click at [283, 74] on div "[URL][DOMAIN_NAME] Focus keywords" at bounding box center [364, 72] width 163 height 5
copy div "[URL][DOMAIN_NAME]"
click at [435, 32] on icon at bounding box center [439, 31] width 8 height 9
drag, startPoint x: 282, startPoint y: 73, endPoint x: 356, endPoint y: 74, distance: 74.9
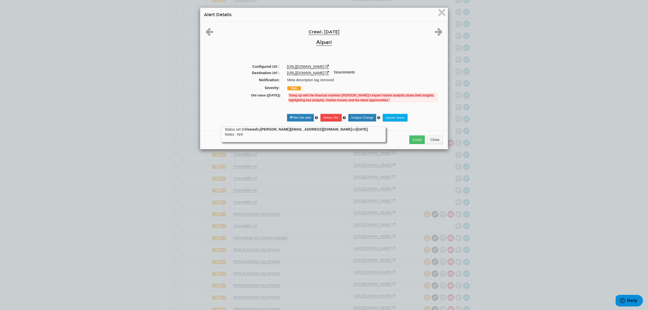
click at [356, 74] on div "[URL][DOMAIN_NAME] Focus keywords" at bounding box center [364, 72] width 163 height 5
drag, startPoint x: 286, startPoint y: 96, endPoint x: 348, endPoint y: 103, distance: 61.7
click at [348, 103] on div "Old value ([DATE]): "Keep up with the financial markets/ [PERSON_NAME]’s expert…" at bounding box center [323, 97] width 237 height 11
drag, startPoint x: 367, startPoint y: 99, endPoint x: 288, endPoint y: 93, distance: 79.9
click at [288, 93] on div "Old value ([DATE]): "Keep up with the financial markets/ [PERSON_NAME]’s expert…" at bounding box center [323, 97] width 237 height 11
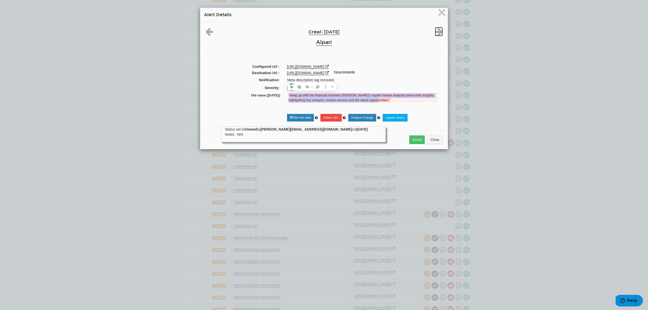
click at [435, 34] on icon at bounding box center [439, 31] width 8 height 9
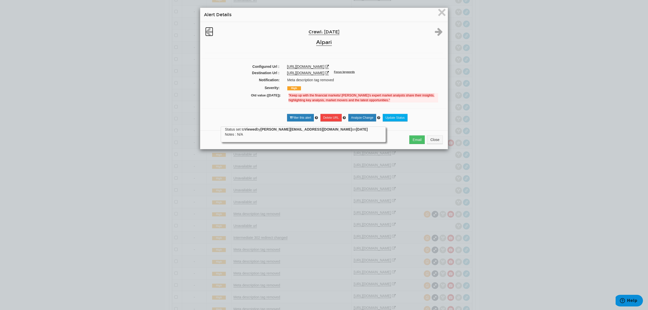
click at [205, 34] on icon at bounding box center [209, 31] width 8 height 9
drag, startPoint x: 284, startPoint y: 72, endPoint x: 356, endPoint y: 73, distance: 72.9
click at [356, 73] on div "[URL][DOMAIN_NAME] Focus keywords" at bounding box center [364, 72] width 163 height 5
click at [288, 95] on strong ""Keep up with the financial markets/ [PERSON_NAME]’s expert market analysts sha…" at bounding box center [361, 97] width 146 height 9
drag, startPoint x: 287, startPoint y: 95, endPoint x: 367, endPoint y: 102, distance: 80.2
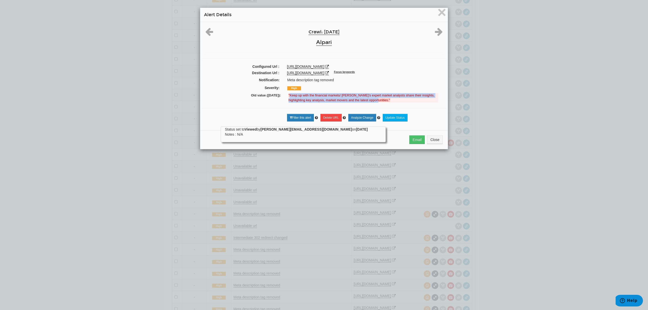
click at [367, 102] on strong ""Keep up with the financial markets/ [PERSON_NAME]’s expert market analysts sha…" at bounding box center [361, 97] width 146 height 9
click at [436, 30] on icon at bounding box center [439, 31] width 8 height 9
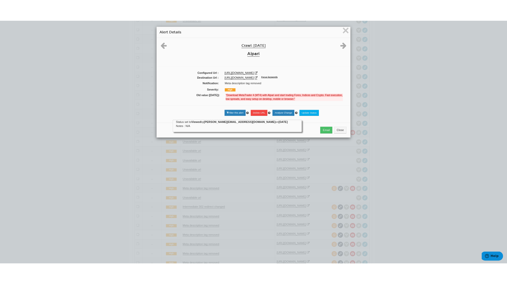
scroll to position [20, 0]
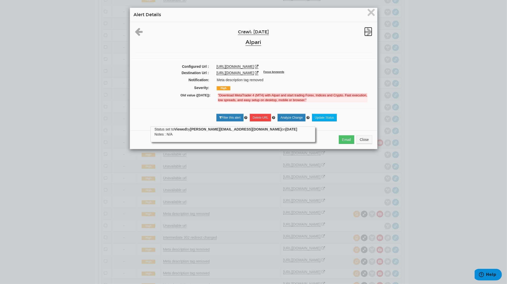
click at [366, 31] on icon at bounding box center [369, 31] width 8 height 9
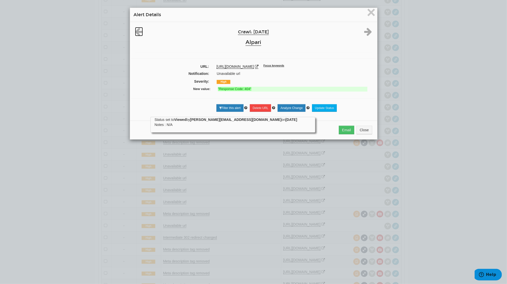
click at [139, 29] on icon at bounding box center [139, 31] width 8 height 9
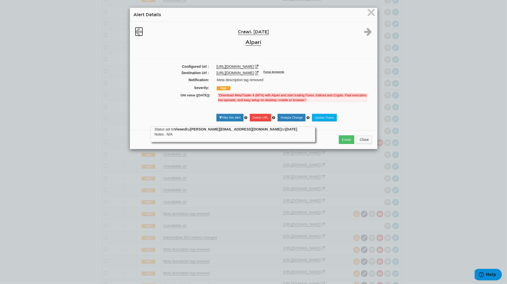
click at [136, 35] on icon at bounding box center [139, 31] width 8 height 9
click at [366, 34] on icon at bounding box center [369, 31] width 8 height 9
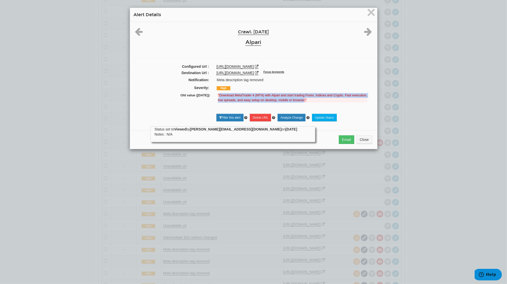
drag, startPoint x: 217, startPoint y: 94, endPoint x: 302, endPoint y: 99, distance: 84.4
click at [302, 99] on strong ""Download MetaTrader 4 (MT4) with Alpari and start trading Forex, Indices and C…" at bounding box center [292, 97] width 149 height 9
click at [369, 31] on icon at bounding box center [369, 31] width 8 height 9
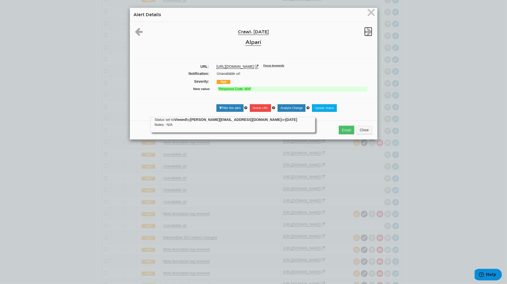
click at [369, 31] on icon at bounding box center [369, 31] width 8 height 9
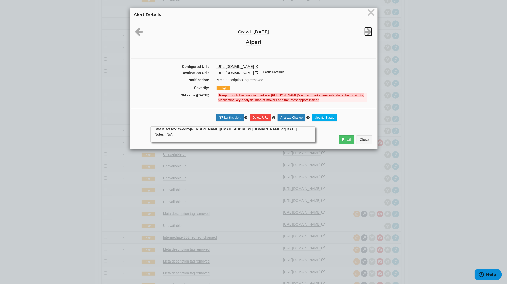
click at [369, 31] on icon at bounding box center [369, 31] width 8 height 9
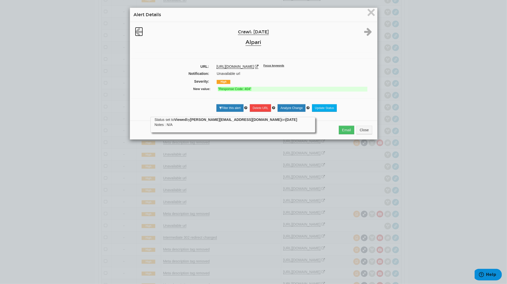
click at [136, 33] on icon at bounding box center [139, 31] width 8 height 9
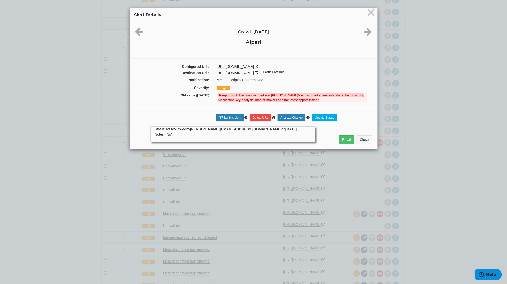
click at [141, 31] on div at bounding box center [141, 31] width 20 height 9
click at [143, 31] on div at bounding box center [141, 31] width 20 height 9
click at [137, 33] on icon at bounding box center [139, 31] width 8 height 9
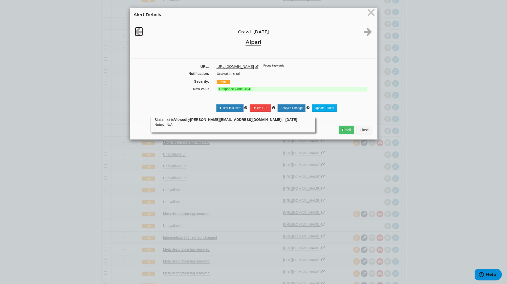
click at [137, 33] on icon at bounding box center [139, 31] width 8 height 9
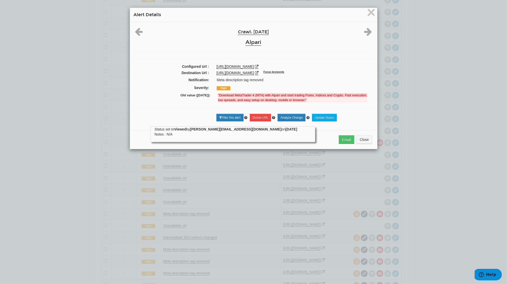
drag, startPoint x: 208, startPoint y: 72, endPoint x: 281, endPoint y: 74, distance: 73.1
click at [281, 74] on div "Destination Url : [URL][DOMAIN_NAME] Focus keywords" at bounding box center [253, 73] width 245 height 6
click at [368, 31] on icon at bounding box center [369, 31] width 8 height 9
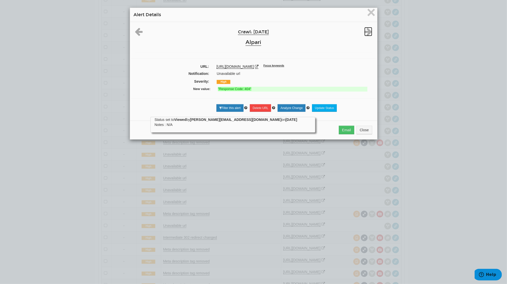
click at [368, 31] on icon at bounding box center [369, 31] width 8 height 9
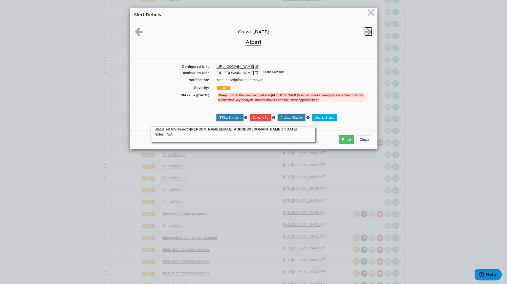
click at [368, 31] on icon at bounding box center [369, 31] width 8 height 9
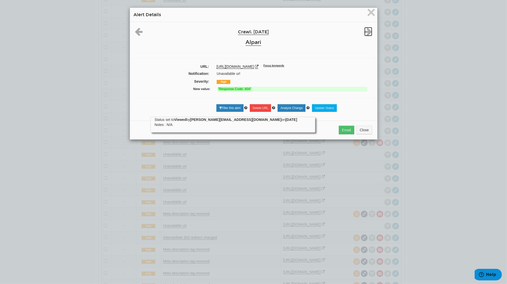
click at [368, 31] on icon at bounding box center [369, 31] width 8 height 9
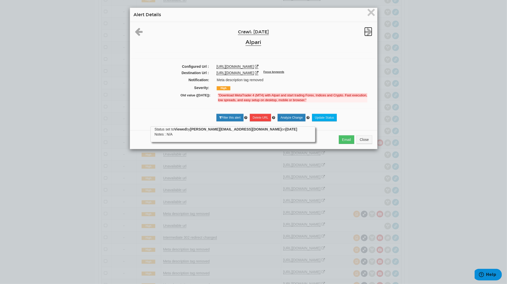
click at [368, 31] on icon at bounding box center [369, 31] width 8 height 9
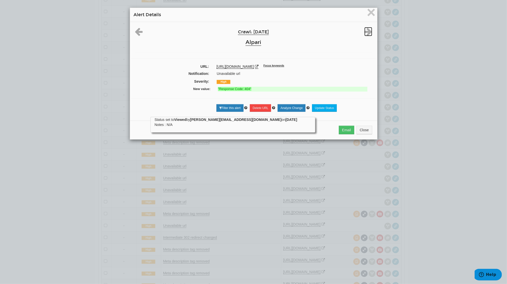
click at [368, 31] on icon at bounding box center [369, 31] width 8 height 9
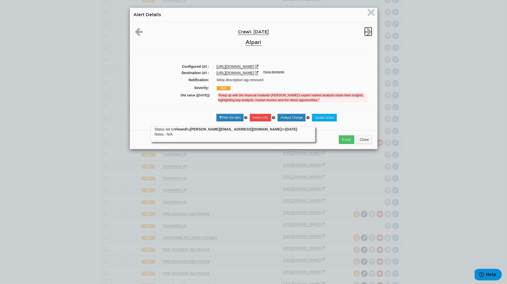
click at [368, 31] on icon at bounding box center [369, 31] width 8 height 9
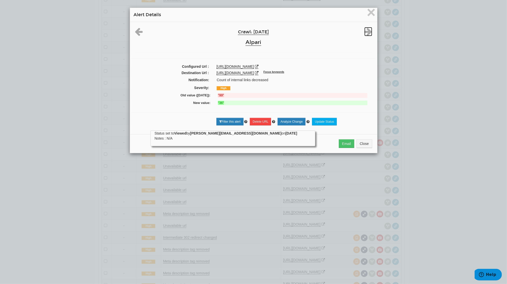
click at [368, 31] on icon at bounding box center [369, 31] width 8 height 9
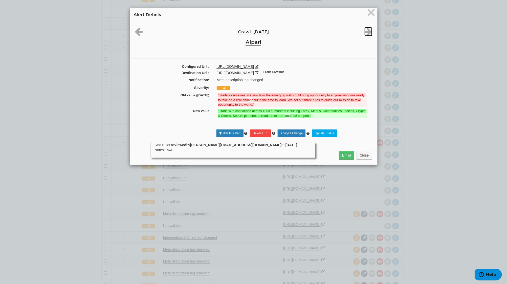
click at [368, 31] on icon at bounding box center [369, 31] width 8 height 9
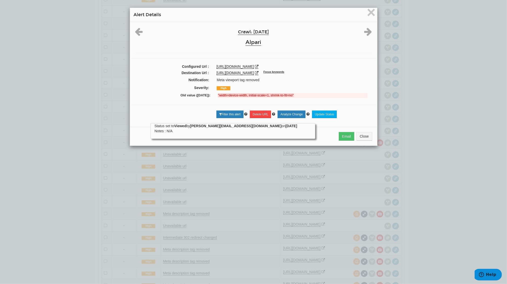
click at [134, 26] on div "Crawl: [DATE] Alpari Configured Url : [URL][DOMAIN_NAME] Destination Url : [URL…" at bounding box center [253, 72] width 247 height 101
click at [136, 31] on icon at bounding box center [139, 31] width 8 height 9
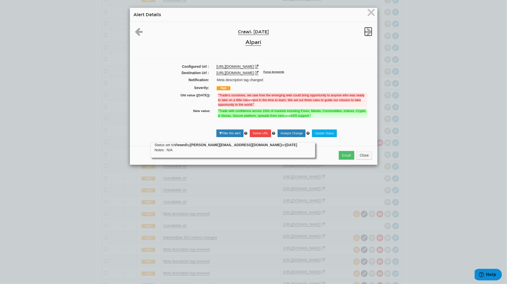
click at [365, 28] on icon at bounding box center [369, 31] width 8 height 9
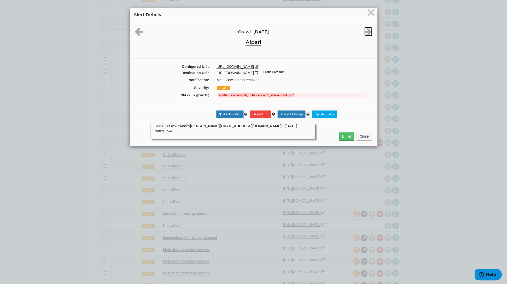
click at [365, 28] on icon at bounding box center [369, 31] width 8 height 9
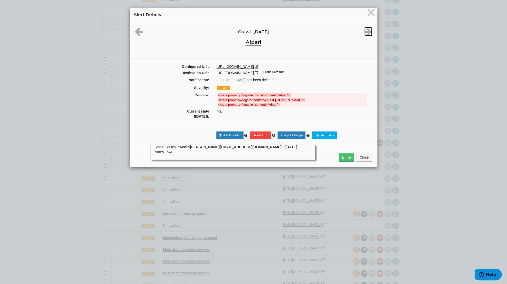
click at [365, 28] on icon at bounding box center [369, 31] width 8 height 9
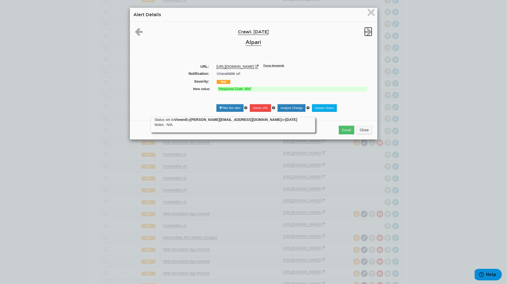
click at [365, 28] on icon at bounding box center [369, 31] width 8 height 9
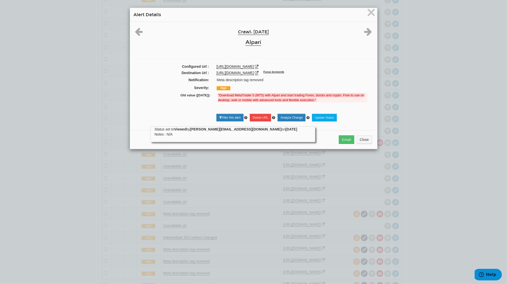
drag, startPoint x: 212, startPoint y: 72, endPoint x: 281, endPoint y: 75, distance: 68.9
click at [281, 75] on div "[URL][DOMAIN_NAME] Focus keywords" at bounding box center [294, 72] width 163 height 5
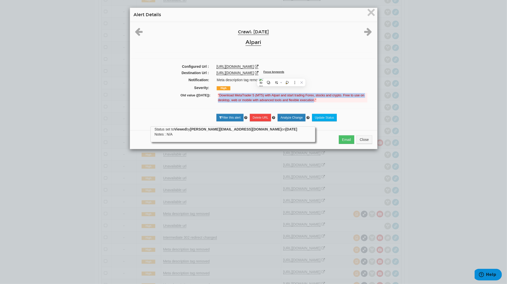
drag, startPoint x: 311, startPoint y: 99, endPoint x: 217, endPoint y: 96, distance: 94.2
click at [218, 96] on strong ""Download MetaTrader 5 (MT5) with Alpari and start trading Forex, stocks and cr…" at bounding box center [291, 97] width 146 height 9
drag, startPoint x: 211, startPoint y: 73, endPoint x: 282, endPoint y: 72, distance: 70.8
click at [282, 72] on div "[URL][DOMAIN_NAME] Focus keywords" at bounding box center [294, 72] width 163 height 5
click at [365, 32] on icon at bounding box center [369, 31] width 8 height 9
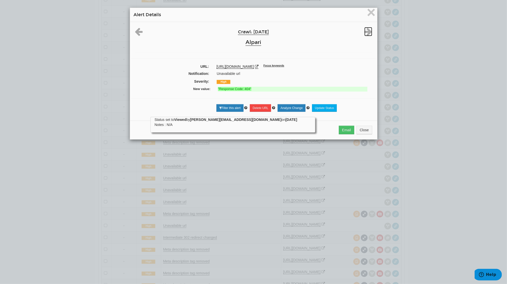
click at [365, 32] on icon at bounding box center [369, 31] width 8 height 9
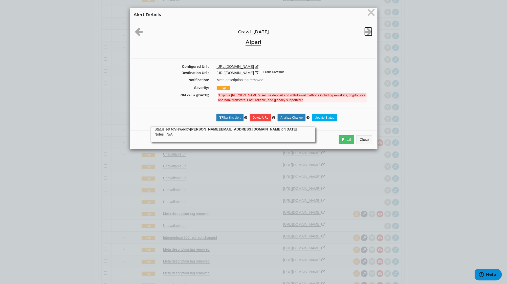
click at [365, 32] on icon at bounding box center [369, 31] width 8 height 9
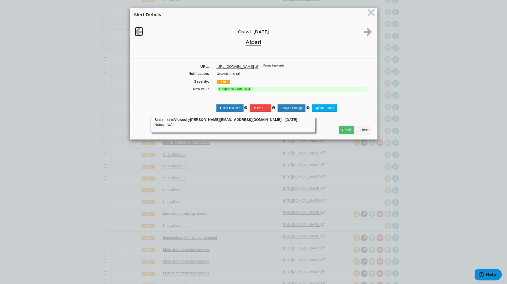
click at [136, 30] on icon at bounding box center [139, 31] width 8 height 9
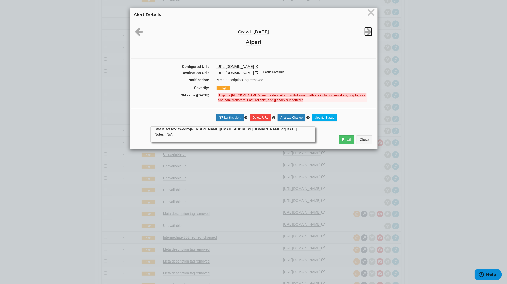
click at [367, 32] on icon at bounding box center [369, 31] width 8 height 9
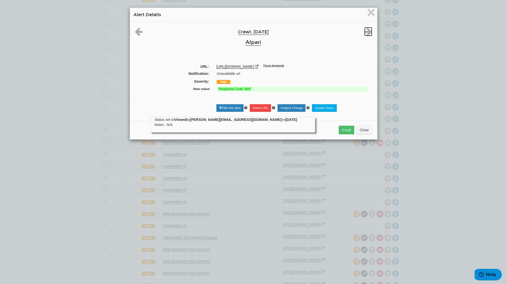
click at [367, 32] on icon at bounding box center [369, 31] width 8 height 9
click at [132, 33] on div at bounding box center [141, 31] width 20 height 9
click at [135, 32] on icon at bounding box center [139, 31] width 8 height 9
click at [365, 31] on icon at bounding box center [369, 31] width 8 height 9
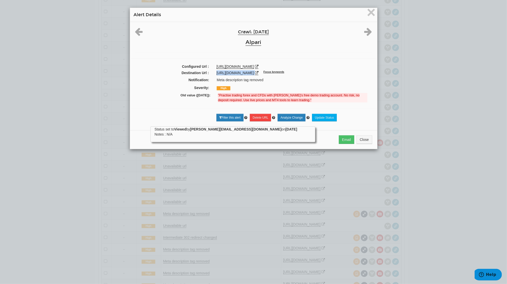
drag, startPoint x: 211, startPoint y: 72, endPoint x: 300, endPoint y: 73, distance: 88.6
click at [300, 73] on div "[URL][DOMAIN_NAME] Focus keywords" at bounding box center [294, 72] width 163 height 5
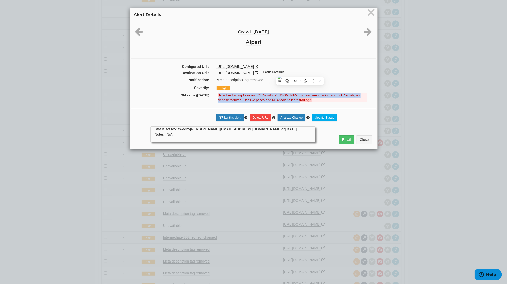
drag, startPoint x: 218, startPoint y: 95, endPoint x: 283, endPoint y: 102, distance: 65.4
click at [283, 102] on strong ""Practise trading forex and CFDs with [PERSON_NAME]’s free demo trading account…" at bounding box center [289, 97] width 142 height 9
drag, startPoint x: 208, startPoint y: 74, endPoint x: 297, endPoint y: 74, distance: 89.0
click at [297, 74] on div "Destination Url : [URL][DOMAIN_NAME] Focus keywords" at bounding box center [253, 73] width 245 height 6
click at [365, 31] on icon at bounding box center [369, 31] width 8 height 9
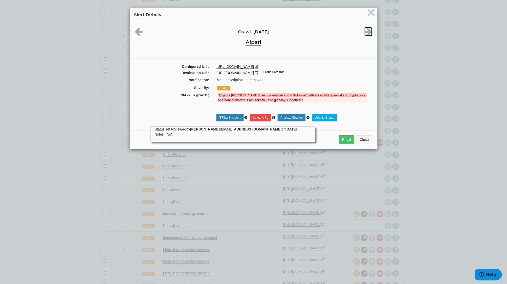
click at [365, 31] on icon at bounding box center [369, 31] width 8 height 9
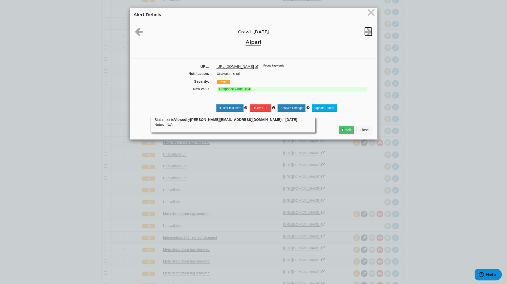
click at [365, 31] on icon at bounding box center [369, 31] width 8 height 9
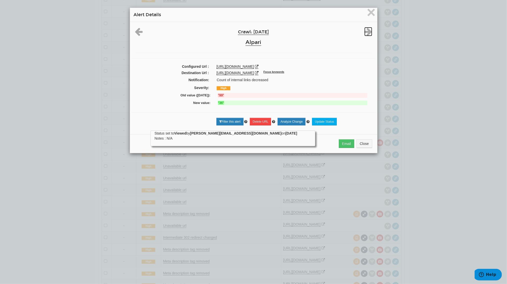
click at [365, 31] on icon at bounding box center [369, 31] width 8 height 9
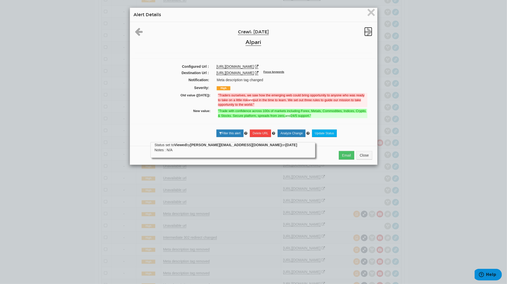
click at [365, 30] on icon at bounding box center [369, 31] width 8 height 9
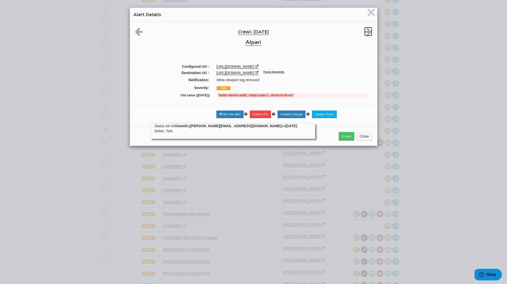
click at [365, 30] on icon at bounding box center [369, 31] width 8 height 9
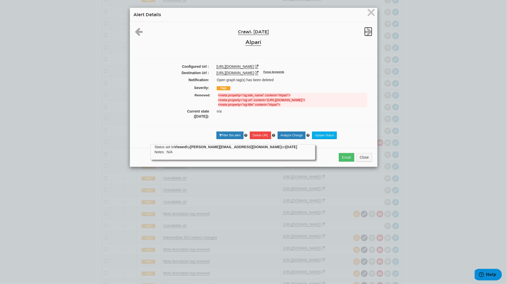
click at [365, 30] on icon at bounding box center [369, 31] width 8 height 9
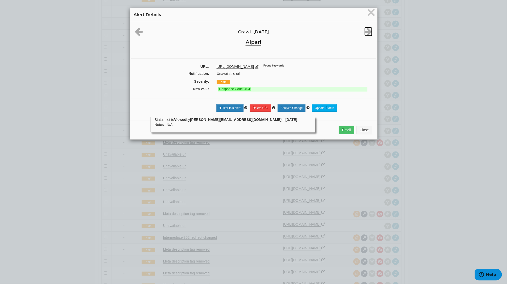
click at [365, 30] on icon at bounding box center [369, 31] width 8 height 9
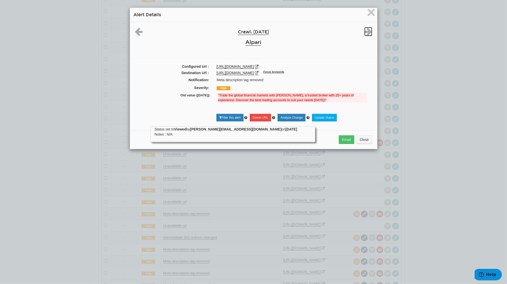
click at [365, 30] on icon at bounding box center [369, 31] width 8 height 9
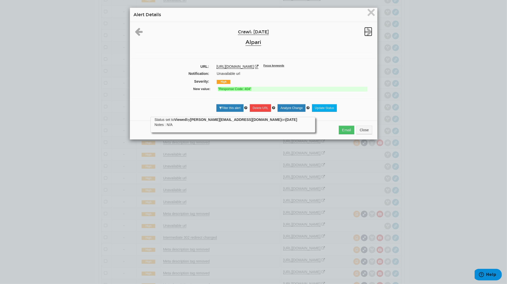
click at [365, 30] on icon at bounding box center [369, 31] width 8 height 9
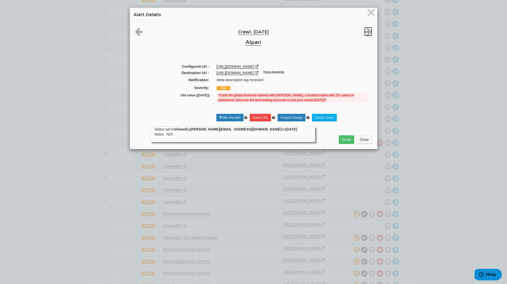
click at [365, 31] on icon at bounding box center [369, 31] width 8 height 9
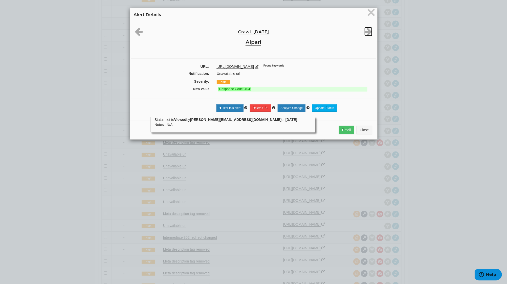
click at [365, 31] on icon at bounding box center [369, 31] width 8 height 9
click at [366, 29] on icon at bounding box center [369, 31] width 8 height 9
click at [367, 31] on icon at bounding box center [369, 31] width 8 height 9
click at [366, 31] on icon at bounding box center [369, 31] width 8 height 9
click at [366, 30] on icon at bounding box center [369, 31] width 8 height 9
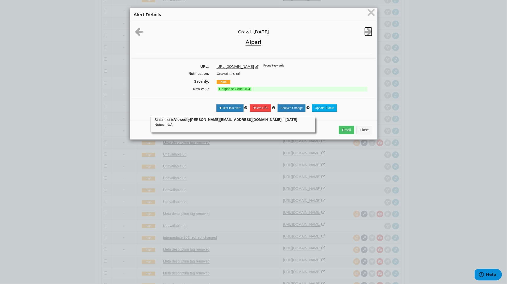
click at [366, 30] on icon at bounding box center [369, 31] width 8 height 9
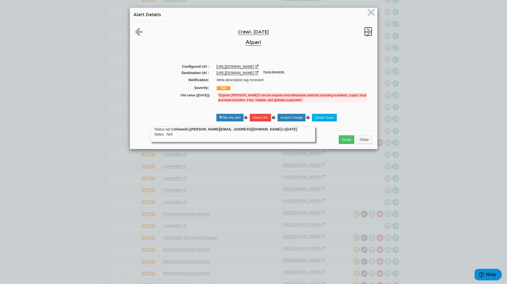
click at [366, 30] on icon at bounding box center [369, 31] width 8 height 9
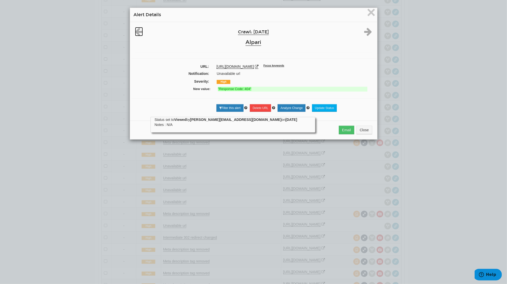
click at [135, 31] on icon at bounding box center [139, 31] width 8 height 9
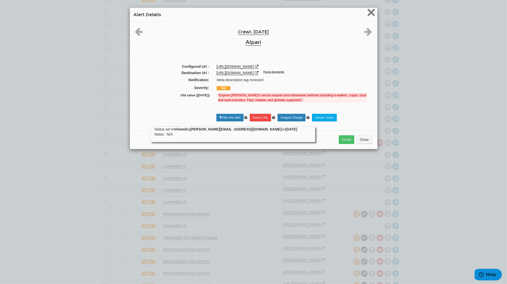
click at [371, 13] on span "×" at bounding box center [371, 12] width 9 height 17
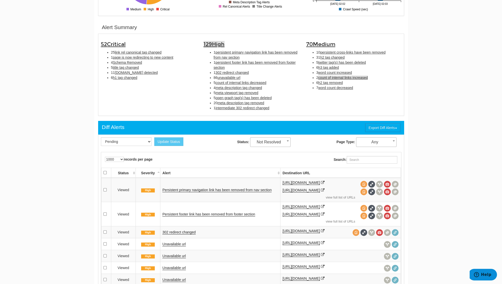
scroll to position [0, 0]
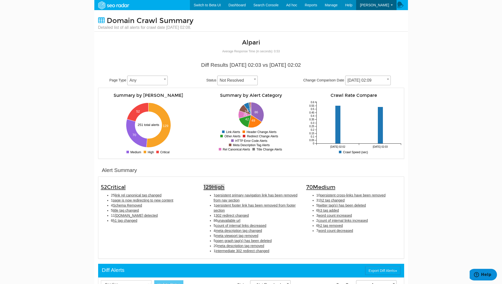
click at [249, 243] on li "20 meta description tag removed" at bounding box center [256, 245] width 85 height 5
click at [249, 245] on span "meta description tag removed" at bounding box center [241, 246] width 47 height 4
type input "meta description tag removed"
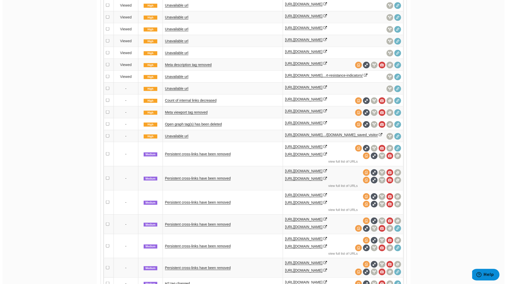
scroll to position [2356, 0]
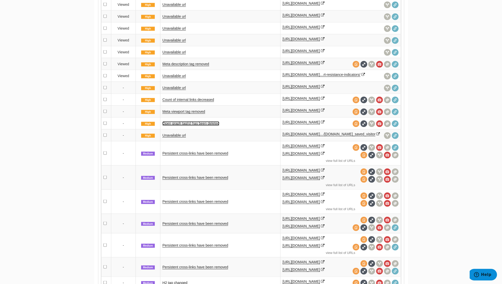
click at [193, 126] on link "Open graph tag(s) has been deleted" at bounding box center [190, 123] width 57 height 4
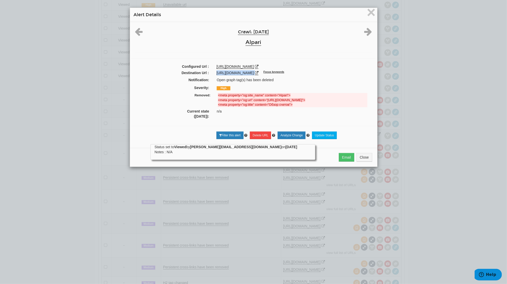
drag, startPoint x: 279, startPoint y: 72, endPoint x: 212, endPoint y: 72, distance: 66.5
click at [213, 72] on div "[URL][DOMAIN_NAME] Focus keywords" at bounding box center [294, 72] width 163 height 5
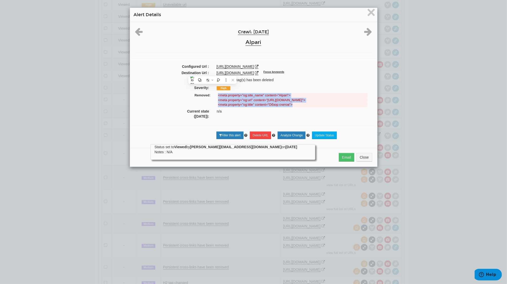
drag, startPoint x: 213, startPoint y: 95, endPoint x: 299, endPoint y: 105, distance: 86.4
click at [299, 105] on div "<meta property="og:site_name" content="Alpari"> <meta property="og:url" content…" at bounding box center [292, 100] width 157 height 14
click at [366, 32] on icon at bounding box center [369, 31] width 8 height 9
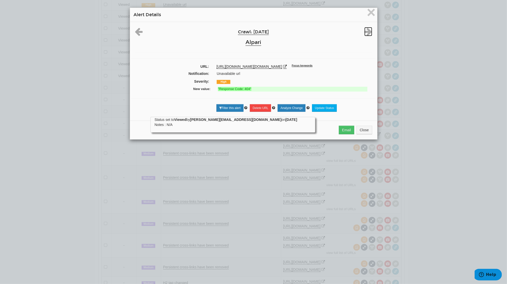
click at [366, 32] on icon at bounding box center [369, 31] width 8 height 9
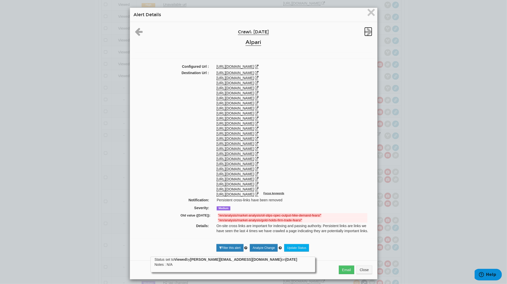
click at [366, 32] on icon at bounding box center [369, 31] width 8 height 9
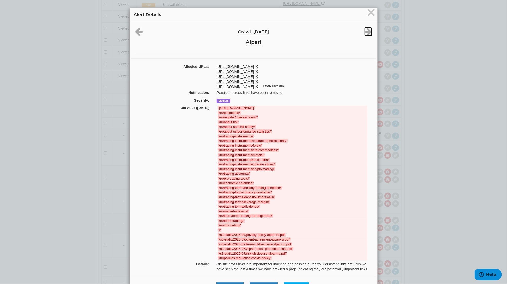
click at [367, 31] on icon at bounding box center [369, 31] width 8 height 9
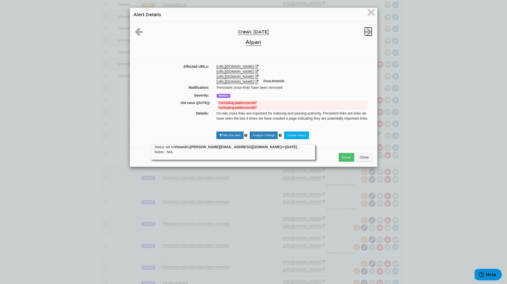
click at [367, 30] on icon at bounding box center [369, 31] width 8 height 9
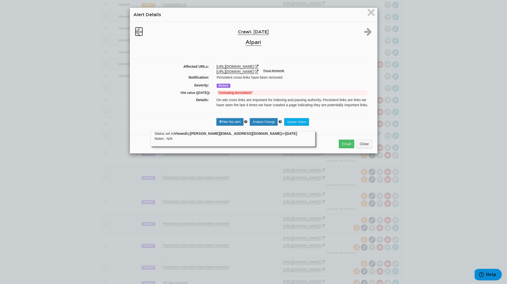
click at [138, 30] on icon at bounding box center [139, 31] width 8 height 9
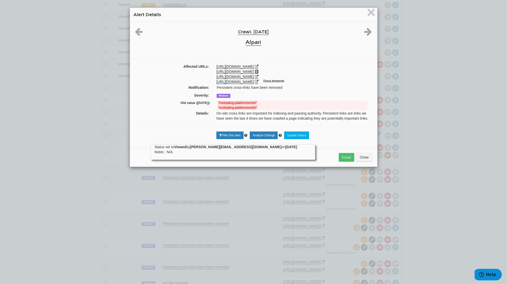
click at [255, 72] on icon at bounding box center [257, 72] width 4 height 4
click at [365, 33] on icon at bounding box center [369, 31] width 8 height 9
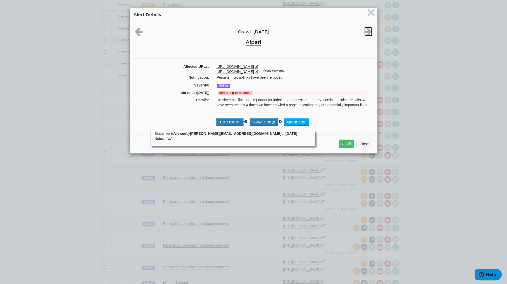
click at [365, 33] on icon at bounding box center [369, 31] width 8 height 9
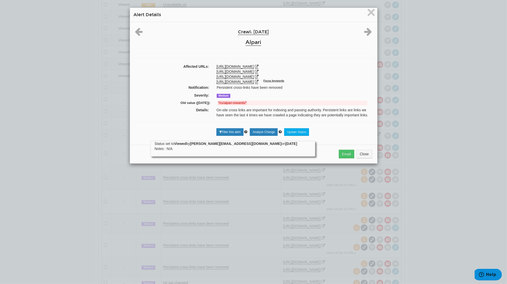
click at [361, 31] on div at bounding box center [366, 31] width 20 height 9
click at [365, 32] on icon at bounding box center [369, 31] width 8 height 9
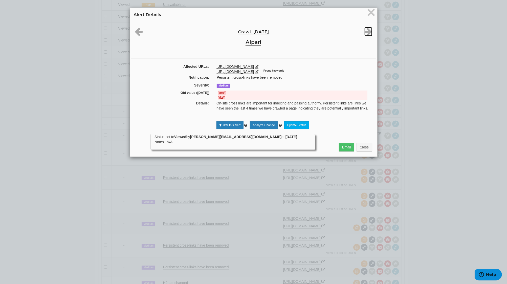
click at [367, 31] on icon at bounding box center [369, 31] width 8 height 9
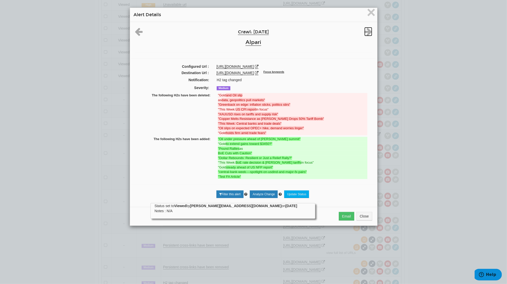
click at [367, 31] on icon at bounding box center [369, 31] width 8 height 9
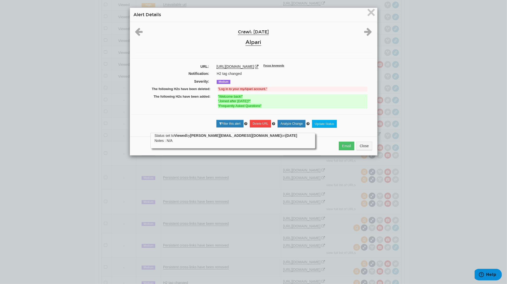
click at [325, 44] on h3 "Alpari" at bounding box center [253, 42] width 197 height 6
click at [367, 29] on icon at bounding box center [369, 31] width 8 height 9
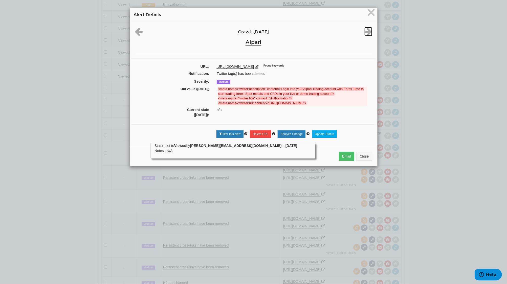
click at [367, 29] on icon at bounding box center [369, 31] width 8 height 9
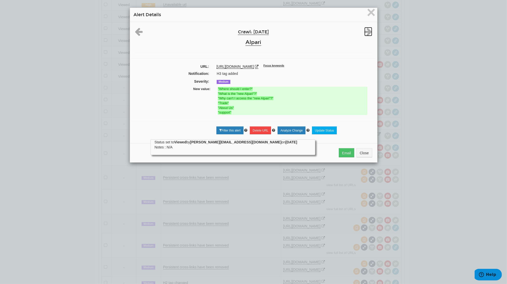
click at [367, 29] on icon at bounding box center [369, 31] width 8 height 9
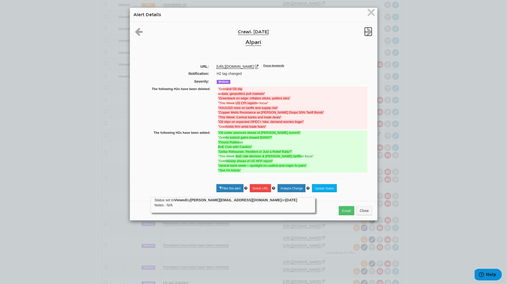
click at [367, 29] on icon at bounding box center [369, 31] width 8 height 9
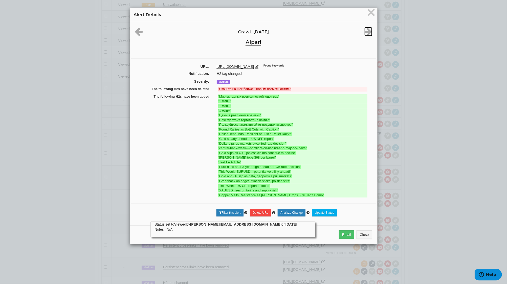
click at [367, 29] on icon at bounding box center [369, 31] width 8 height 9
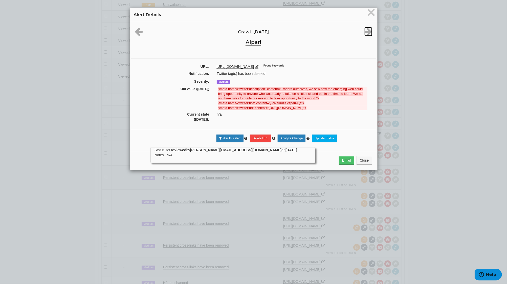
click at [367, 29] on icon at bounding box center [369, 31] width 8 height 9
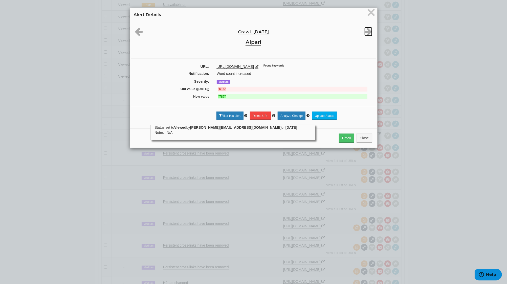
click at [367, 29] on icon at bounding box center [369, 31] width 8 height 9
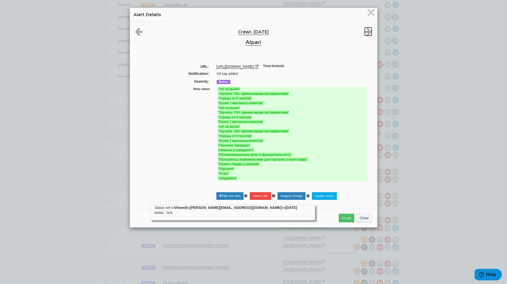
click at [367, 29] on icon at bounding box center [369, 31] width 8 height 9
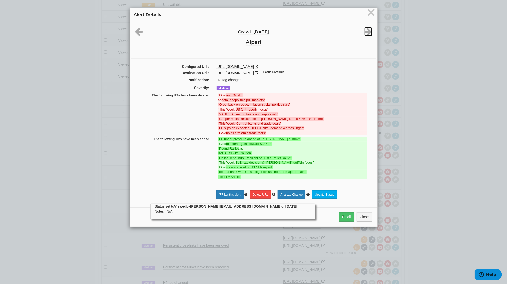
click at [367, 29] on icon at bounding box center [369, 31] width 8 height 9
click at [367, 11] on font "×" at bounding box center [371, 12] width 9 height 17
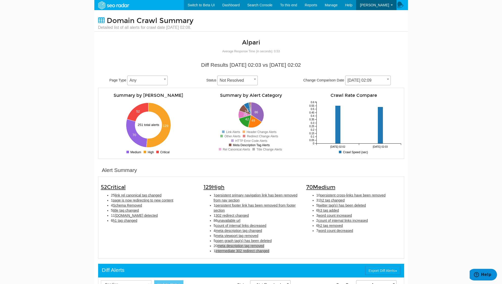
scroll to position [101, 0]
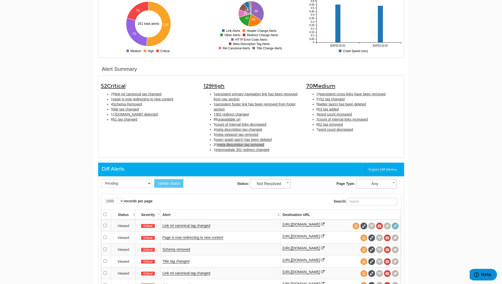
click at [253, 144] on span "meta description tag removed" at bounding box center [241, 145] width 47 height 4
click at [228, 143] on span "meta description tag removed" at bounding box center [241, 145] width 47 height 4
type input "meta description tag removed"
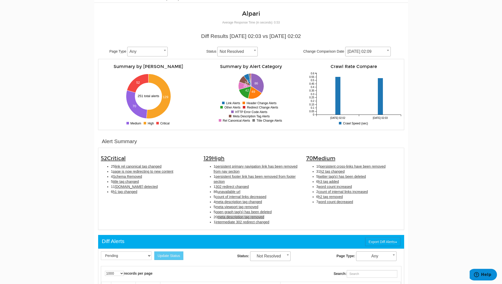
click at [229, 216] on span "meta description tag removed" at bounding box center [241, 217] width 47 height 4
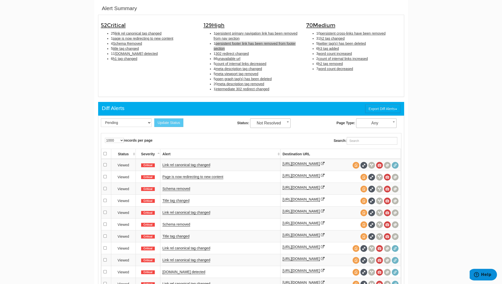
scroll to position [164, 0]
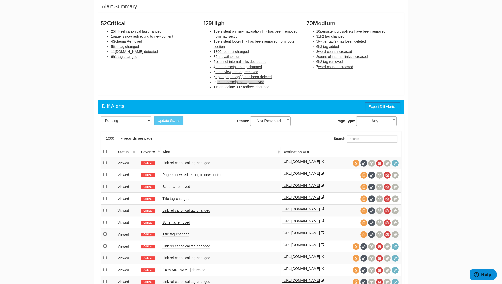
click at [236, 80] on span "meta description tag removed" at bounding box center [241, 82] width 47 height 4
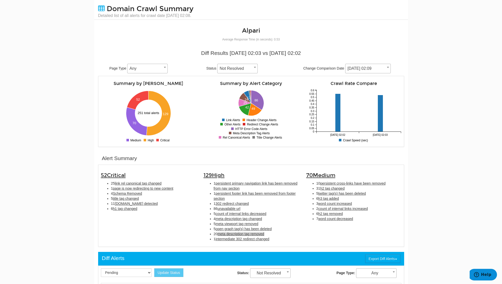
scroll to position [0, 0]
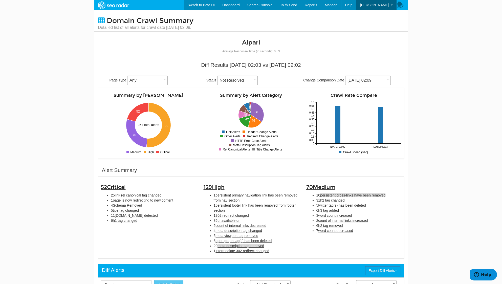
click at [336, 196] on span "persistent cross-links have been removed" at bounding box center [352, 195] width 65 height 4
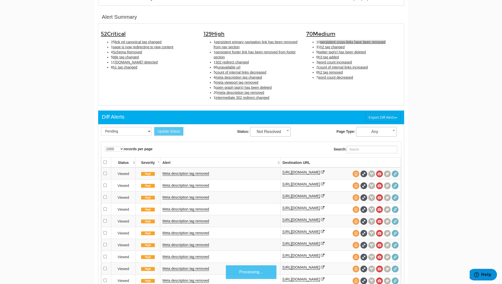
scroll to position [164, 0]
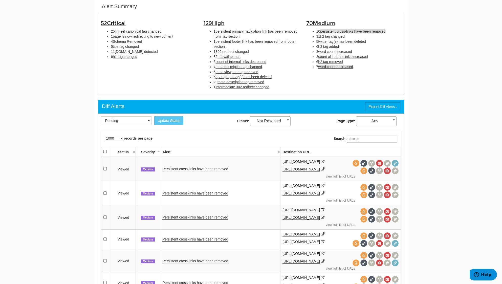
click at [344, 67] on span "word count decreased" at bounding box center [335, 67] width 35 height 4
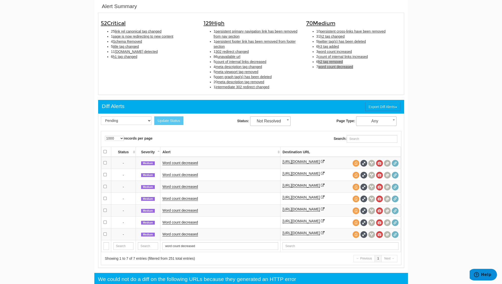
click at [338, 60] on span "h2 tag removed" at bounding box center [330, 62] width 25 height 4
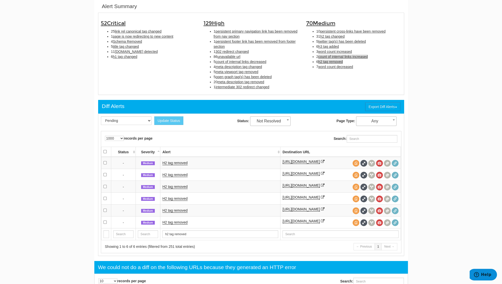
click at [338, 56] on span "count of internal links increased" at bounding box center [343, 57] width 50 height 4
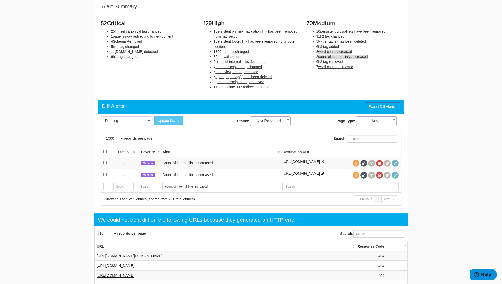
click at [330, 50] on span "word count increased" at bounding box center [335, 52] width 34 height 4
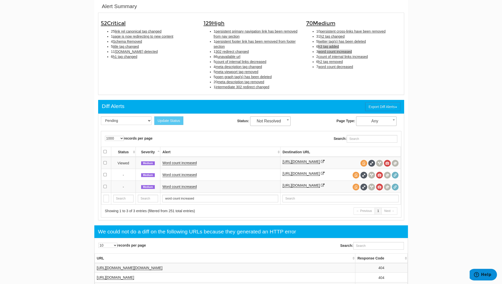
click at [327, 45] on span "h3 tag added" at bounding box center [328, 47] width 21 height 4
type input "h3 tag added"
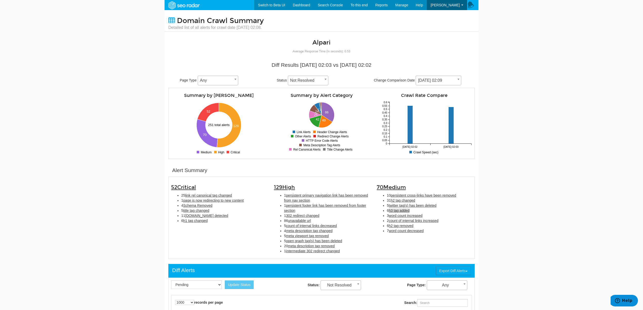
scroll to position [20, 0]
